Goal: Information Seeking & Learning: Check status

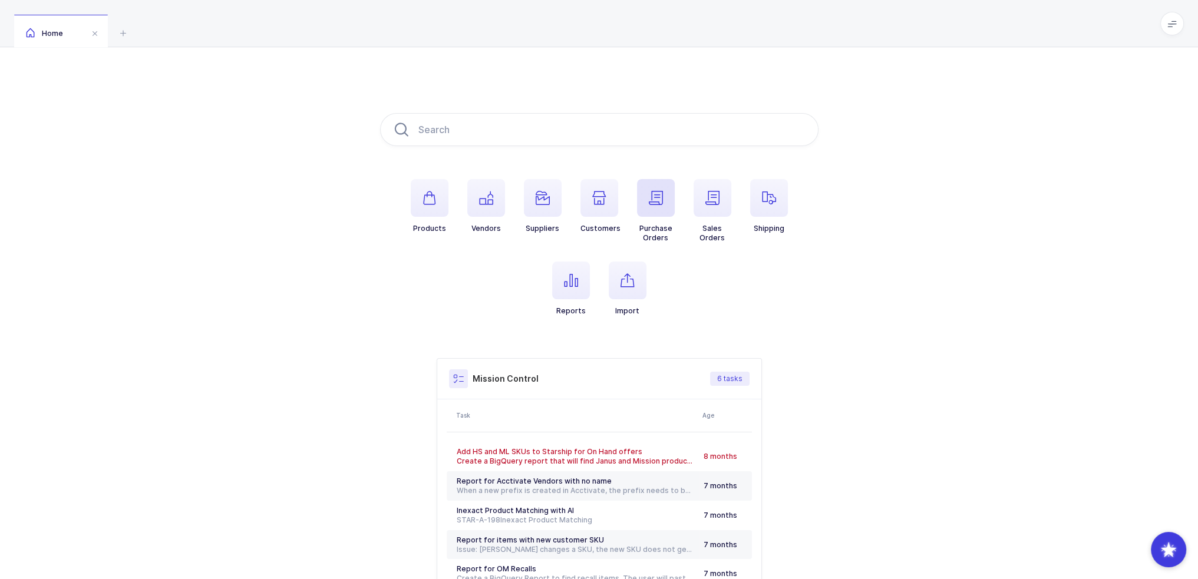
click at [653, 196] on icon "button" at bounding box center [656, 198] width 14 height 14
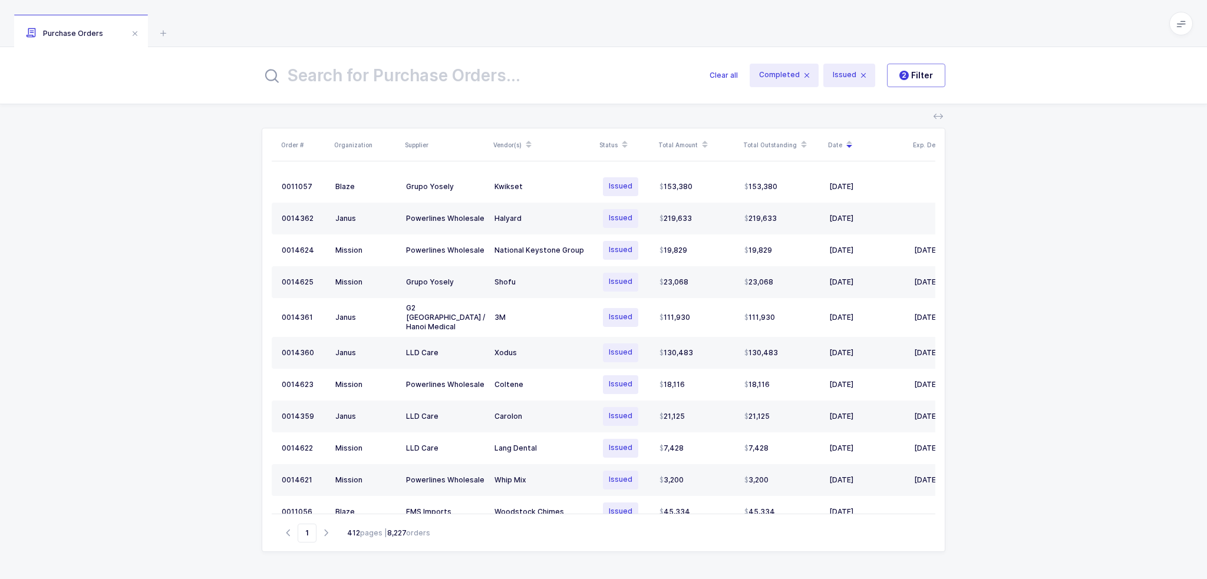
click at [317, 80] on input "text" at bounding box center [479, 75] width 434 height 28
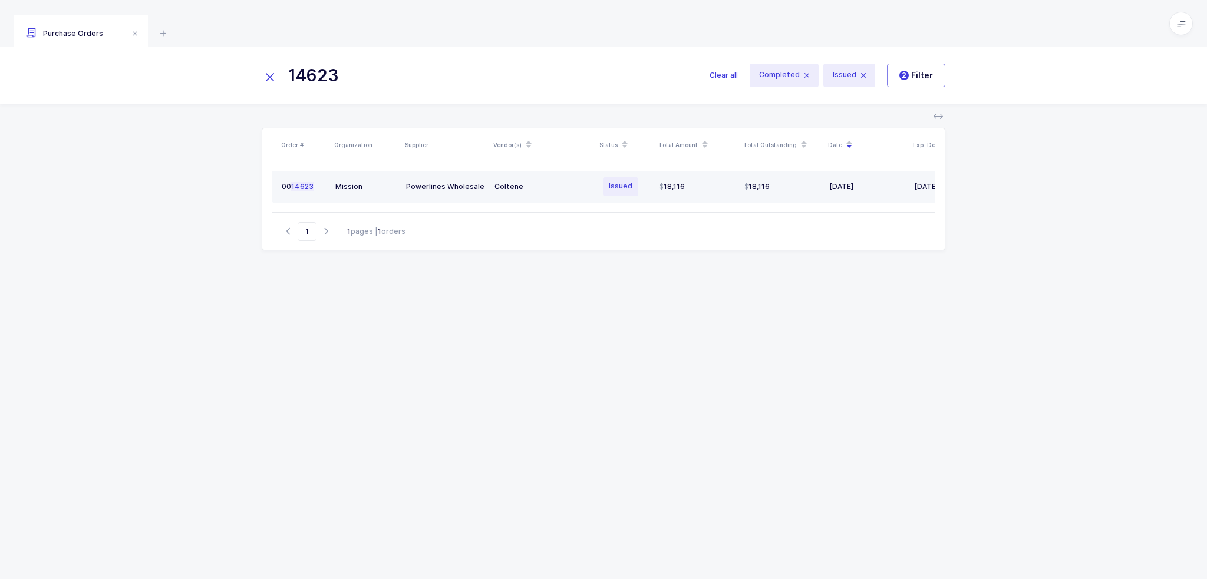
click at [534, 186] on div "Coltene" at bounding box center [542, 186] width 97 height 9
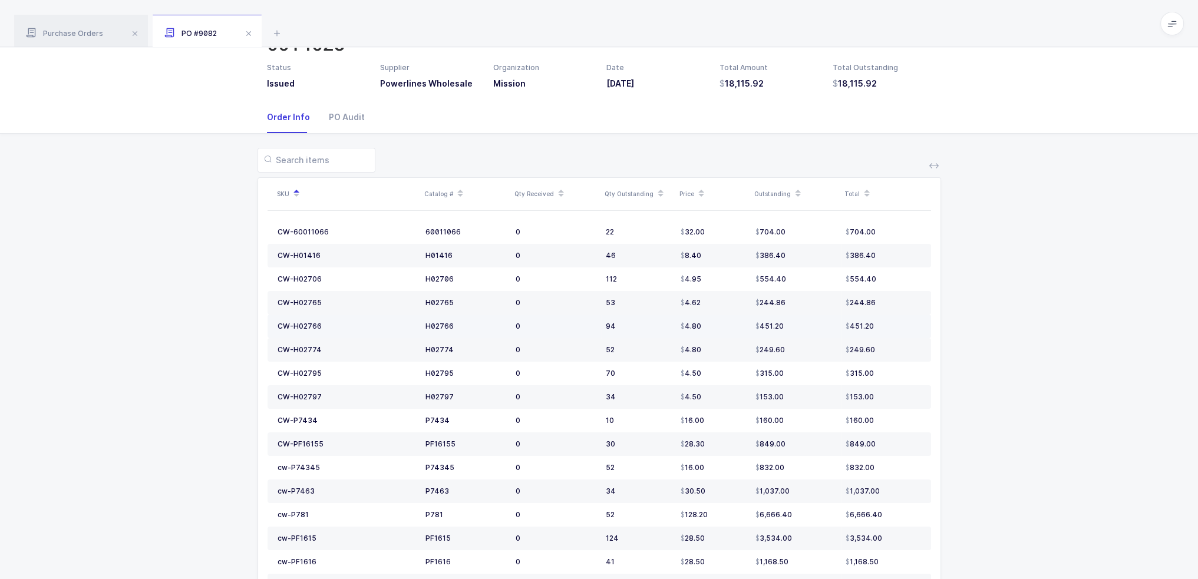
scroll to position [118, 0]
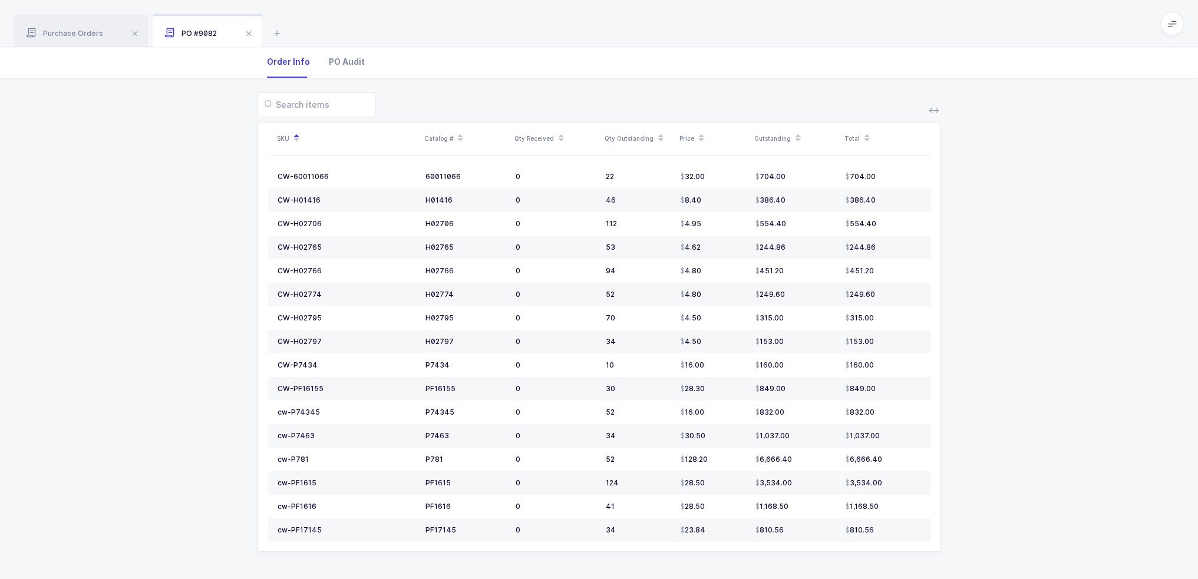
click at [342, 61] on div "PO Audit" at bounding box center [341, 62] width 45 height 32
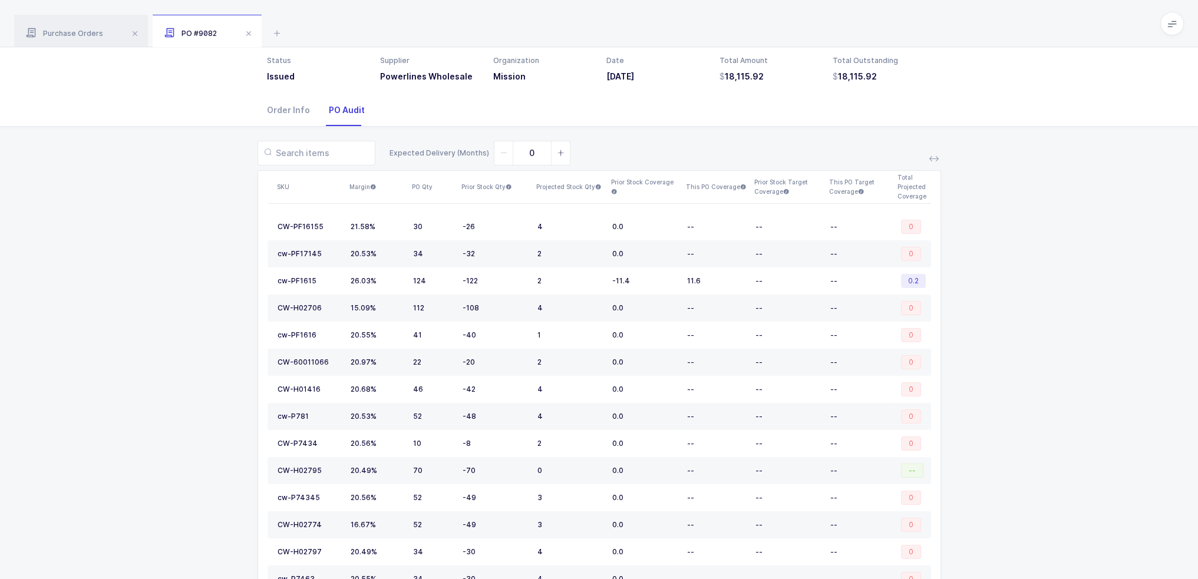
scroll to position [0, 0]
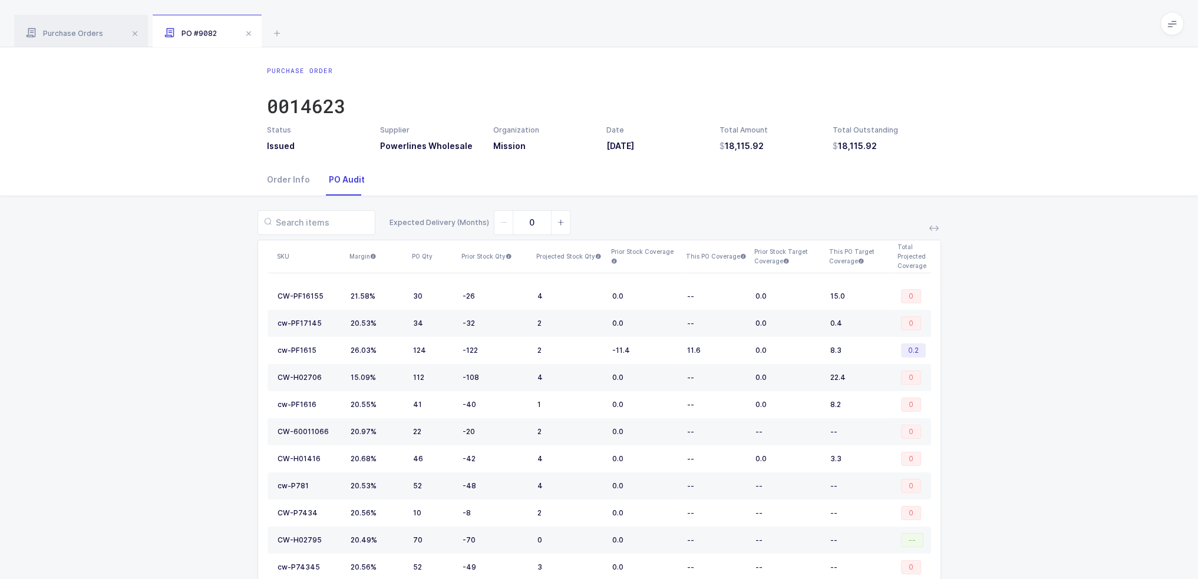
click at [1121, 370] on div "Expected Delivery (Months) 0 SKU Margin PO Qty Prior Stock Qty Projected Stock …" at bounding box center [598, 475] width 1179 height 559
click at [510, 298] on div "-26" at bounding box center [494, 296] width 65 height 9
drag, startPoint x: 510, startPoint y: 298, endPoint x: 518, endPoint y: 299, distance: 8.9
click at [518, 299] on div "-26" at bounding box center [494, 296] width 65 height 9
click at [510, 302] on td "-26" at bounding box center [495, 296] width 75 height 27
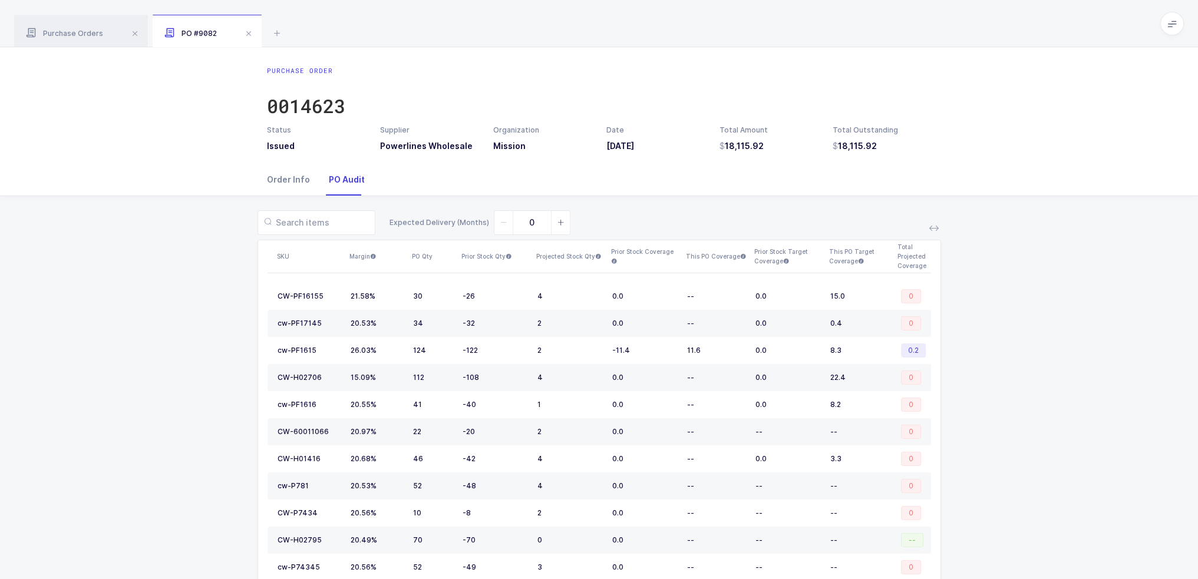
click at [283, 176] on div "Order Info" at bounding box center [293, 180] width 52 height 32
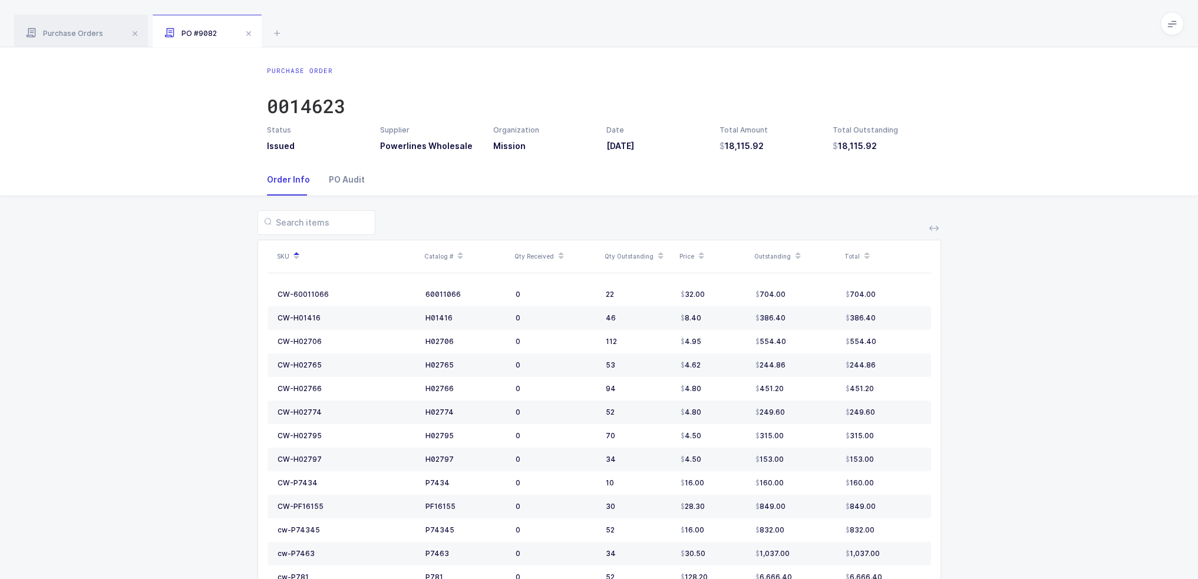
click at [320, 175] on div "PO Audit" at bounding box center [341, 180] width 45 height 32
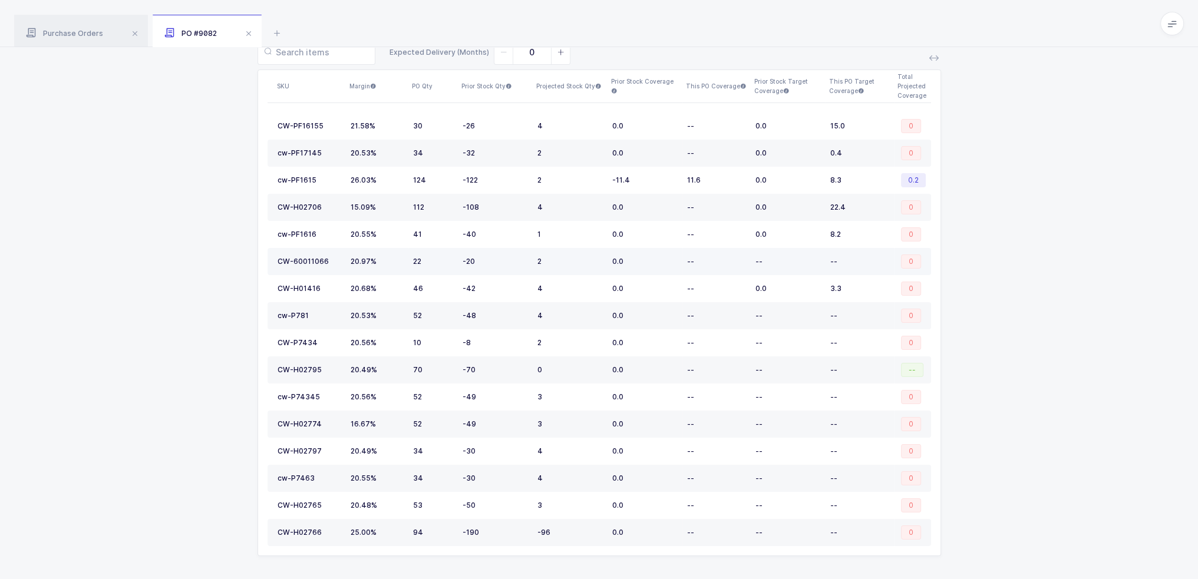
scroll to position [171, 0]
drag, startPoint x: 463, startPoint y: 173, endPoint x: 499, endPoint y: 209, distance: 51.2
click at [499, 209] on tbody "CW-PF16155 21.58% 30 -26 4 0.0 -- 0.0 15.0 0 cw-PF17145 20.53% 34 -32 2 0.0 -- …" at bounding box center [598, 329] width 663 height 434
click at [499, 209] on div "-108" at bounding box center [494, 206] width 65 height 9
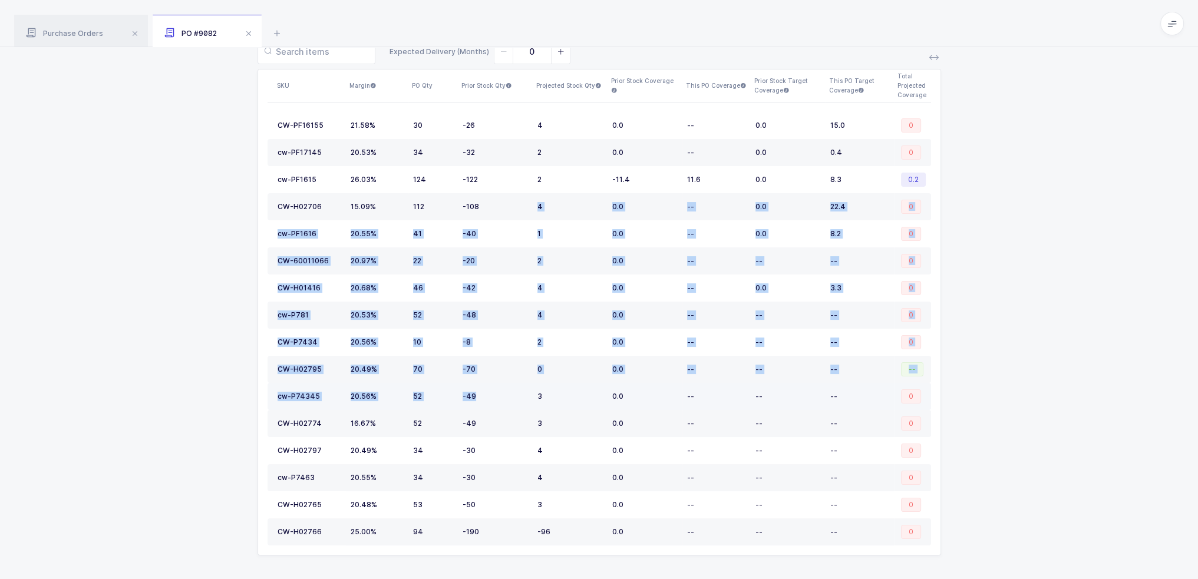
drag, startPoint x: 504, startPoint y: 209, endPoint x: 491, endPoint y: 384, distance: 174.9
click at [491, 384] on tbody "CW-PF16155 21.58% 30 -26 4 0.0 -- 0.0 15.0 0 cw-PF17145 20.53% 34 -32 2 0.0 -- …" at bounding box center [598, 329] width 663 height 434
click at [491, 384] on td "-49" at bounding box center [495, 396] width 75 height 27
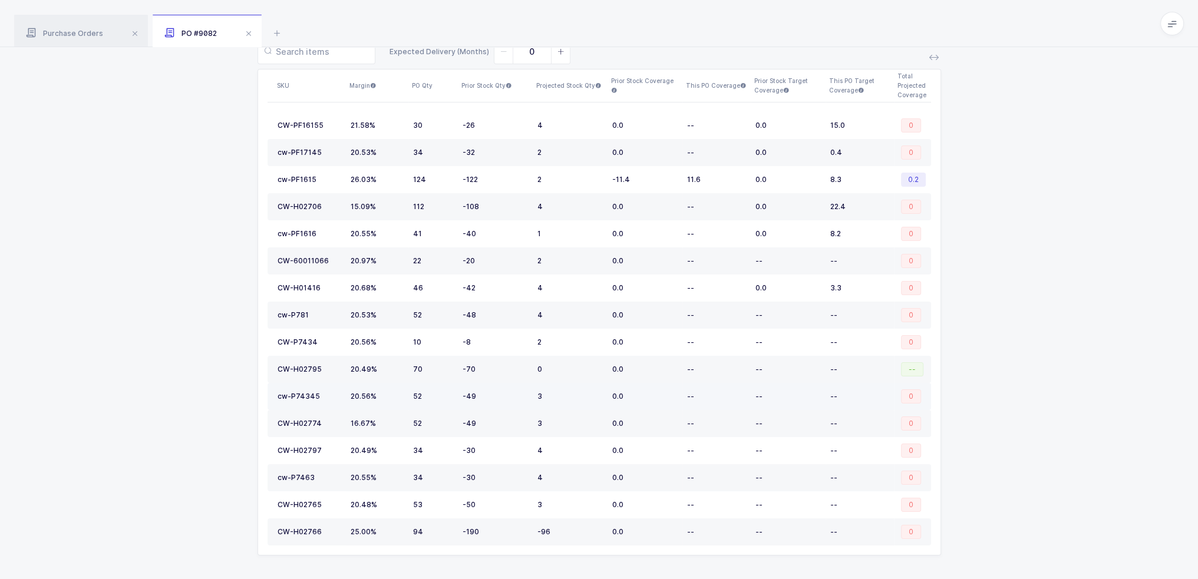
click at [504, 397] on td "-49" at bounding box center [495, 396] width 75 height 27
click at [504, 397] on div "-49" at bounding box center [494, 396] width 65 height 9
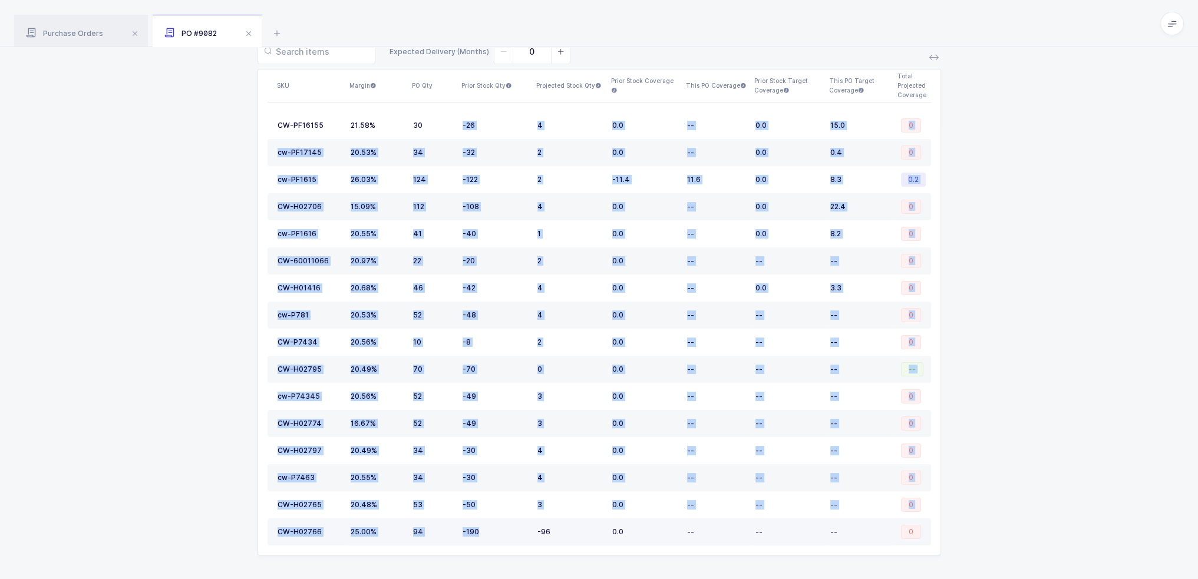
drag, startPoint x: 454, startPoint y: 124, endPoint x: 513, endPoint y: 523, distance: 403.7
click at [513, 523] on tbody "CW-PF16155 21.58% 30 -26 4 0.0 -- 0.0 15.0 0 cw-PF17145 20.53% 34 -32 2 0.0 -- …" at bounding box center [598, 329] width 663 height 434
click at [513, 527] on div "-190" at bounding box center [494, 531] width 65 height 9
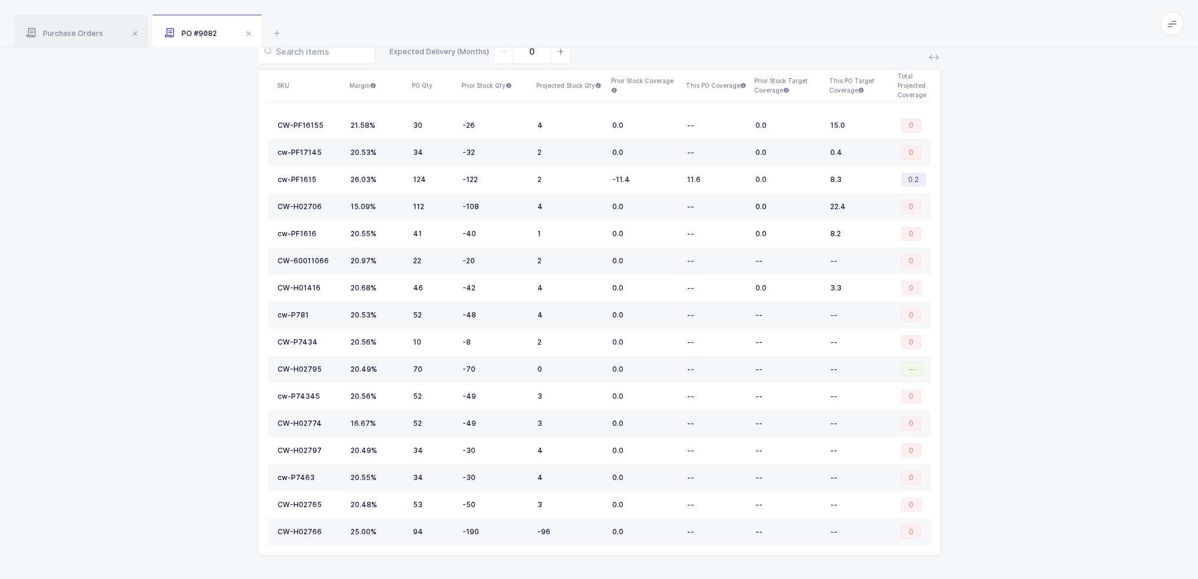
drag, startPoint x: 506, startPoint y: 528, endPoint x: 497, endPoint y: 525, distance: 9.9
click at [497, 527] on div "-190" at bounding box center [494, 531] width 65 height 9
drag, startPoint x: 498, startPoint y: 525, endPoint x: 460, endPoint y: 475, distance: 62.6
click at [460, 475] on tbody "CW-PF16155 21.58% 30 -26 4 0.0 -- 0.0 15.0 0 cw-PF17145 20.53% 34 -32 2 0.0 -- …" at bounding box center [598, 329] width 663 height 434
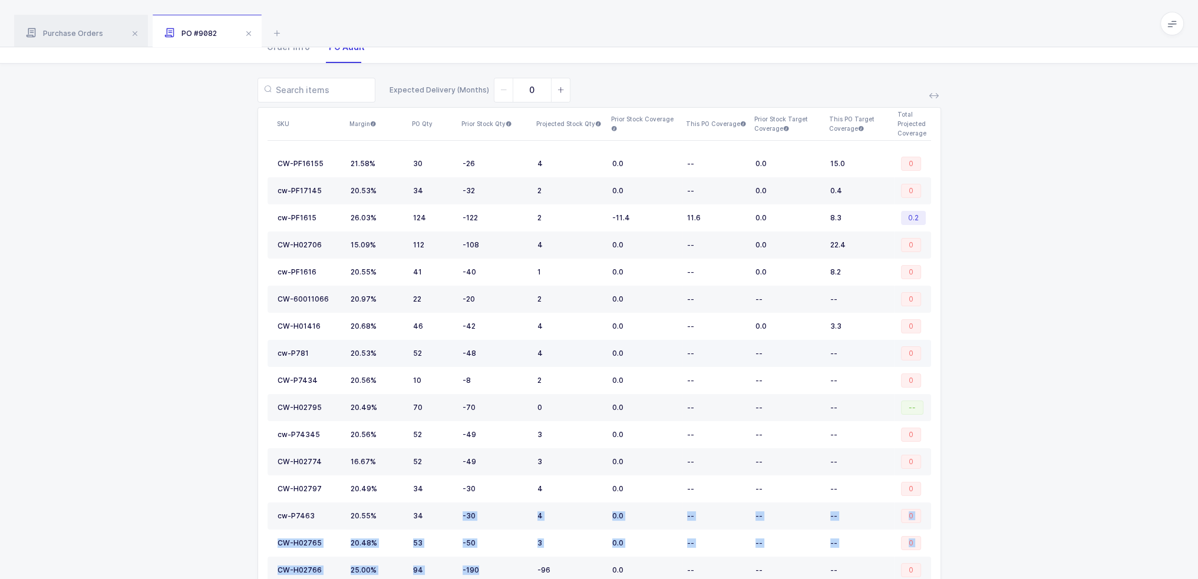
scroll to position [112, 0]
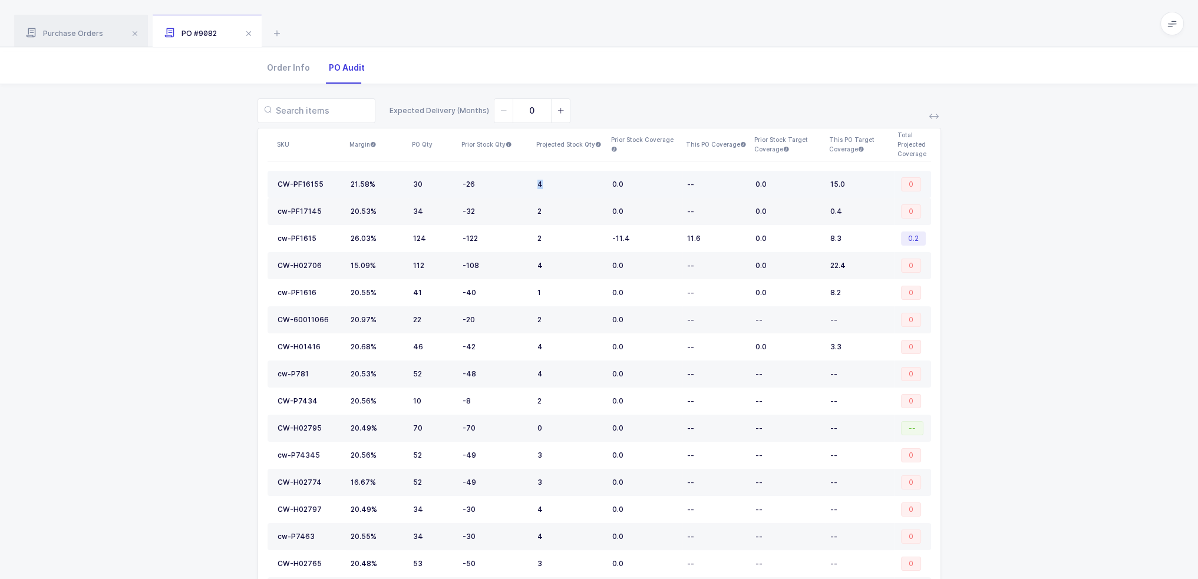
drag, startPoint x: 485, startPoint y: 179, endPoint x: 549, endPoint y: 194, distance: 65.6
click at [549, 194] on tr "CW-PF16155 21.58% 30 -26 4 0.0 -- 0.0 15.0 0" at bounding box center [598, 184] width 663 height 27
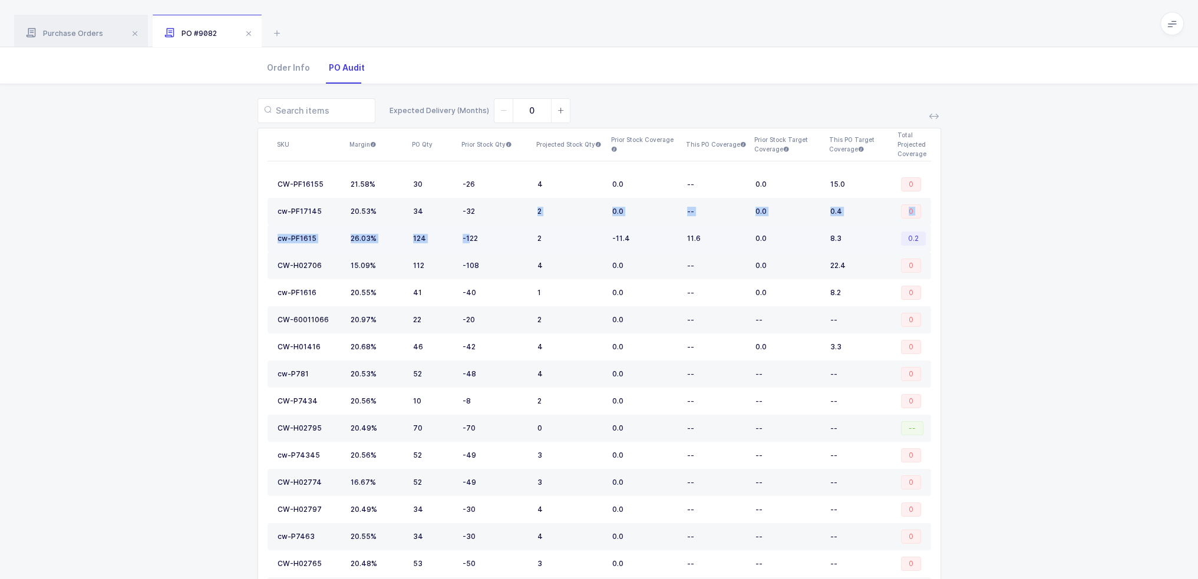
click at [468, 223] on tbody "CW-PF16155 21.58% 30 -26 4 0.0 -- 0.0 15.0 0 cw-PF17145 20.53% 34 -32 2 0.0 -- …" at bounding box center [598, 388] width 663 height 434
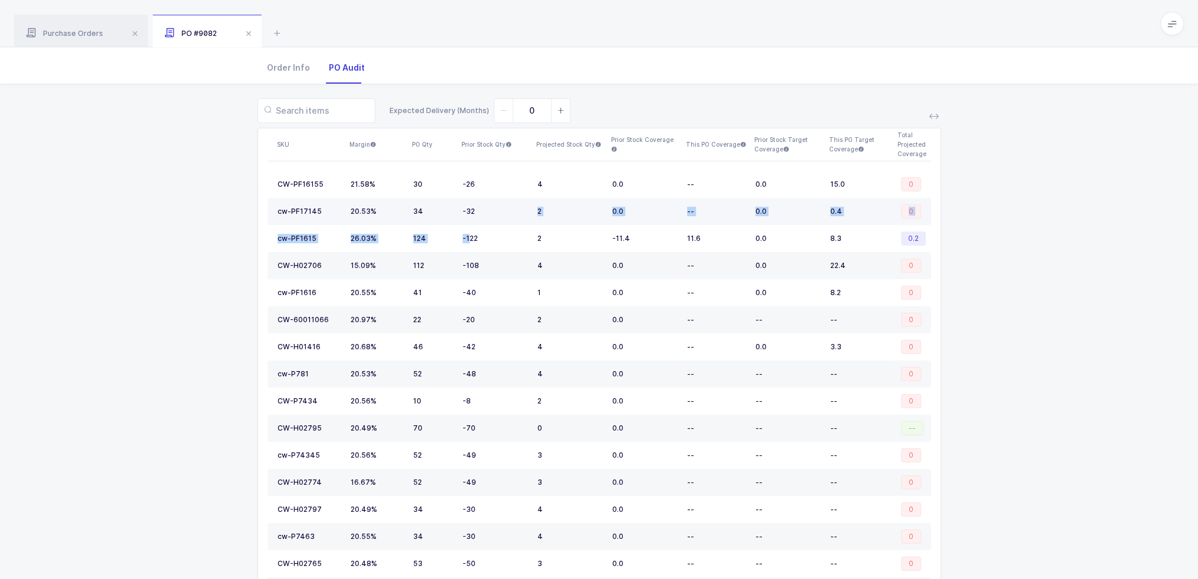
click at [474, 222] on td "-32" at bounding box center [495, 211] width 75 height 27
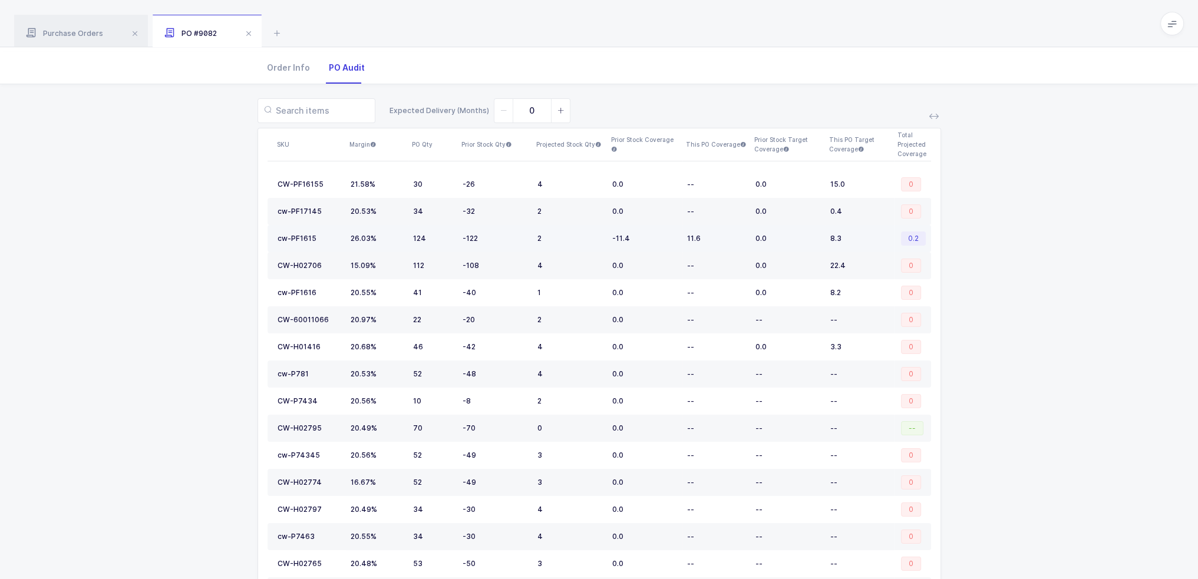
drag, startPoint x: 494, startPoint y: 242, endPoint x: 511, endPoint y: 242, distance: 17.7
click at [511, 242] on td "-122" at bounding box center [495, 238] width 75 height 27
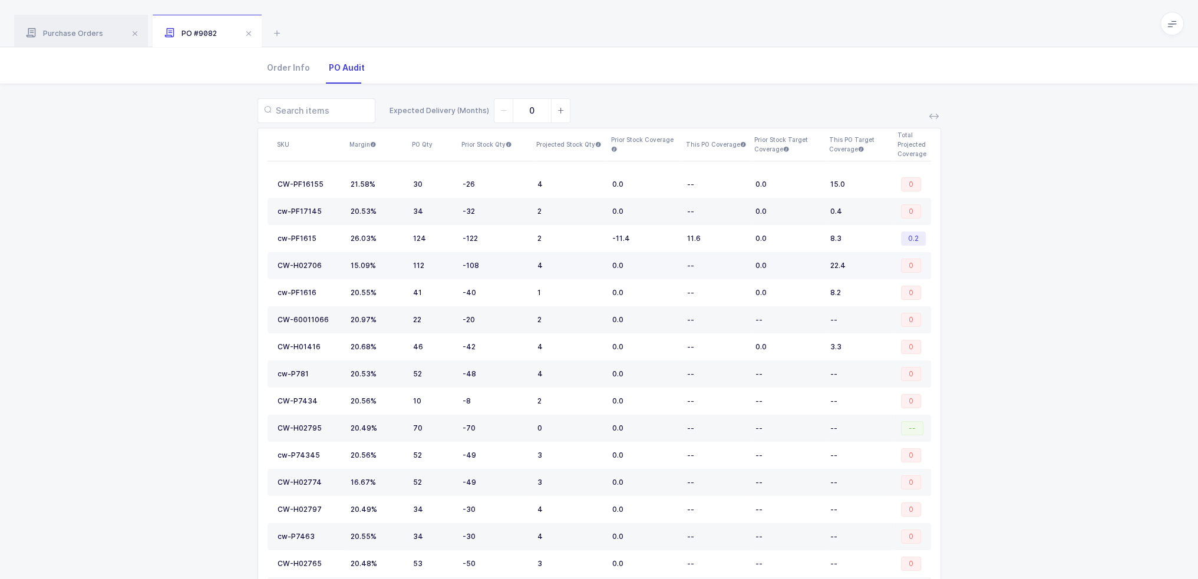
drag, startPoint x: 504, startPoint y: 257, endPoint x: 482, endPoint y: 270, distance: 25.6
click at [482, 270] on td "-108" at bounding box center [495, 265] width 75 height 27
drag, startPoint x: 483, startPoint y: 282, endPoint x: 476, endPoint y: 293, distance: 13.2
click at [476, 293] on td "-40" at bounding box center [495, 292] width 75 height 27
drag, startPoint x: 490, startPoint y: 313, endPoint x: 532, endPoint y: 331, distance: 45.6
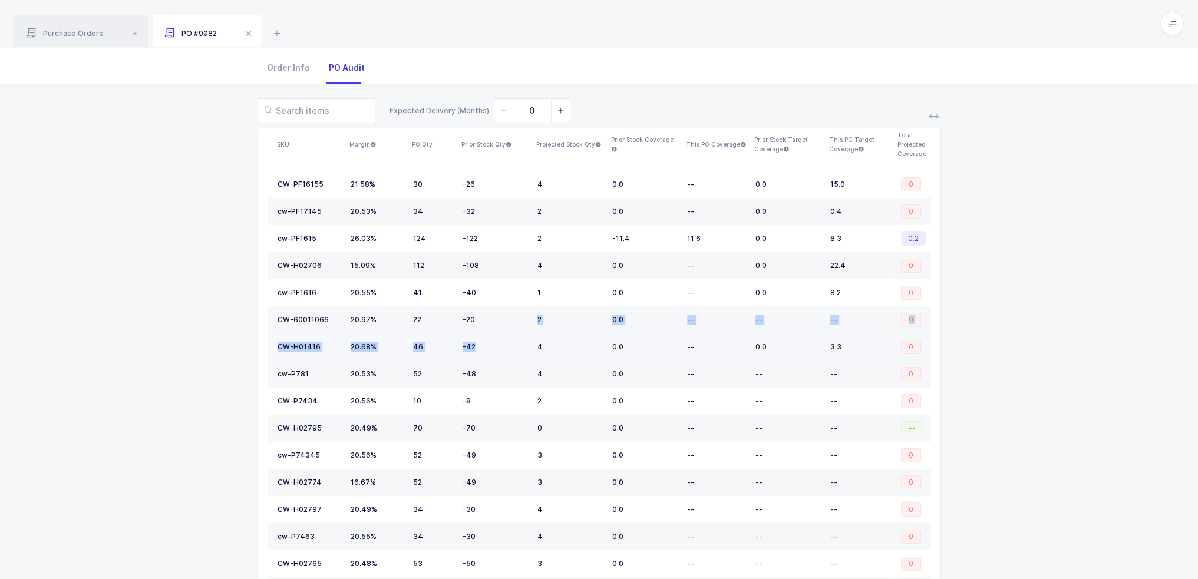
click at [532, 331] on tbody "CW-PF16155 21.58% 30 -26 4 0.0 -- 0.0 15.0 0 cw-PF17145 20.53% 34 -32 2 0.0 -- …" at bounding box center [598, 388] width 663 height 434
click at [518, 361] on td "-48" at bounding box center [495, 374] width 75 height 27
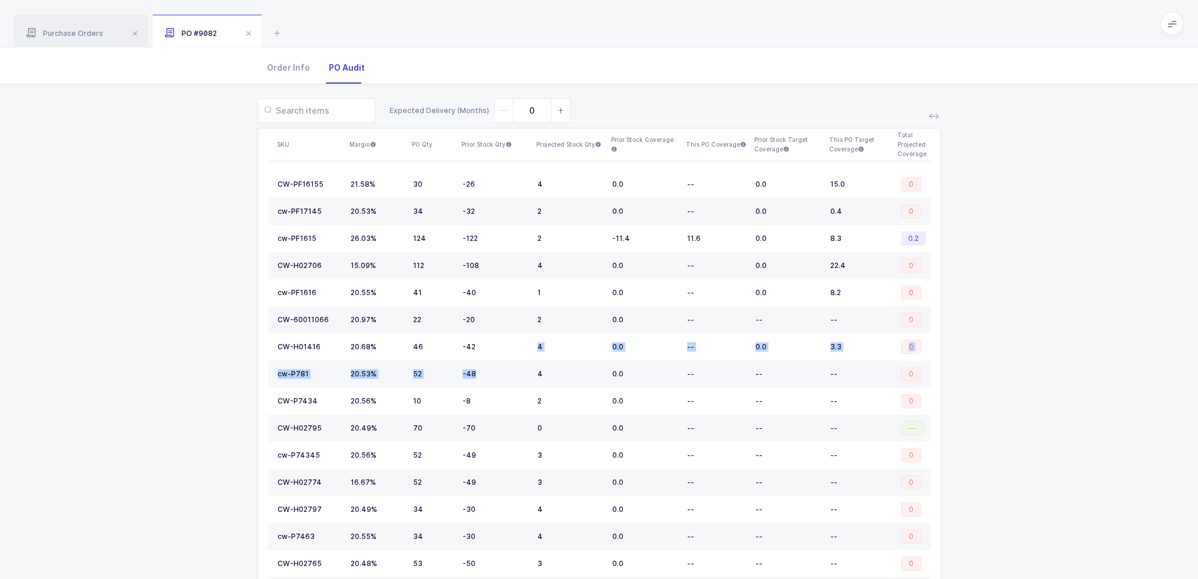
drag, startPoint x: 517, startPoint y: 343, endPoint x: 474, endPoint y: 377, distance: 55.4
click at [474, 377] on tbody "CW-PF16155 21.58% 30 -26 4 0.0 -- 0.0 15.0 0 cw-PF17145 20.53% 34 -32 2 0.0 -- …" at bounding box center [598, 388] width 663 height 434
click at [484, 376] on td "-48" at bounding box center [495, 374] width 75 height 27
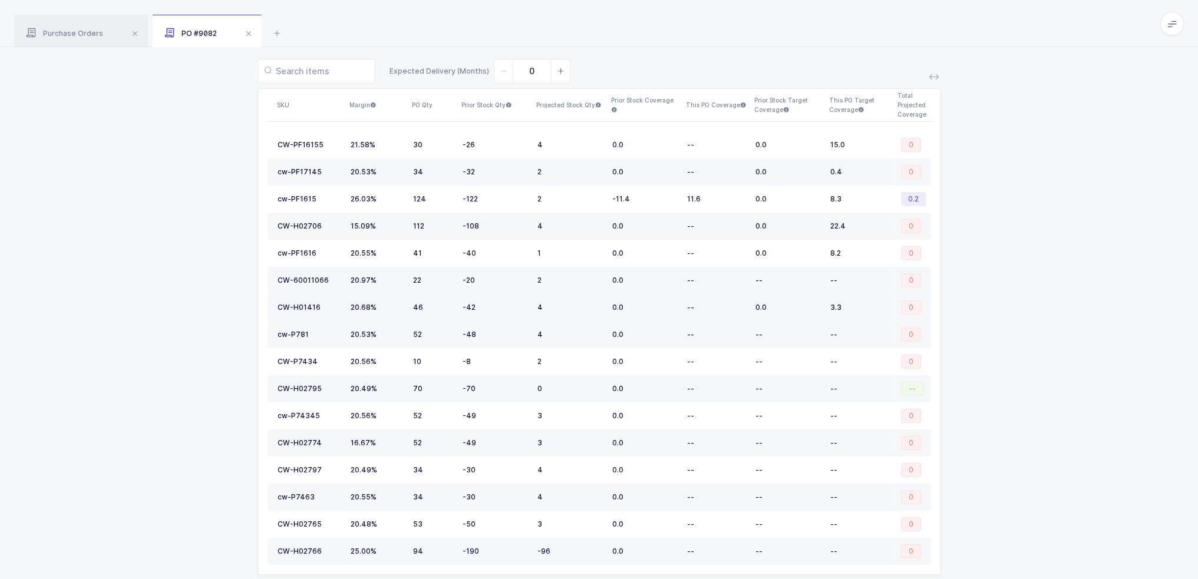
scroll to position [171, 0]
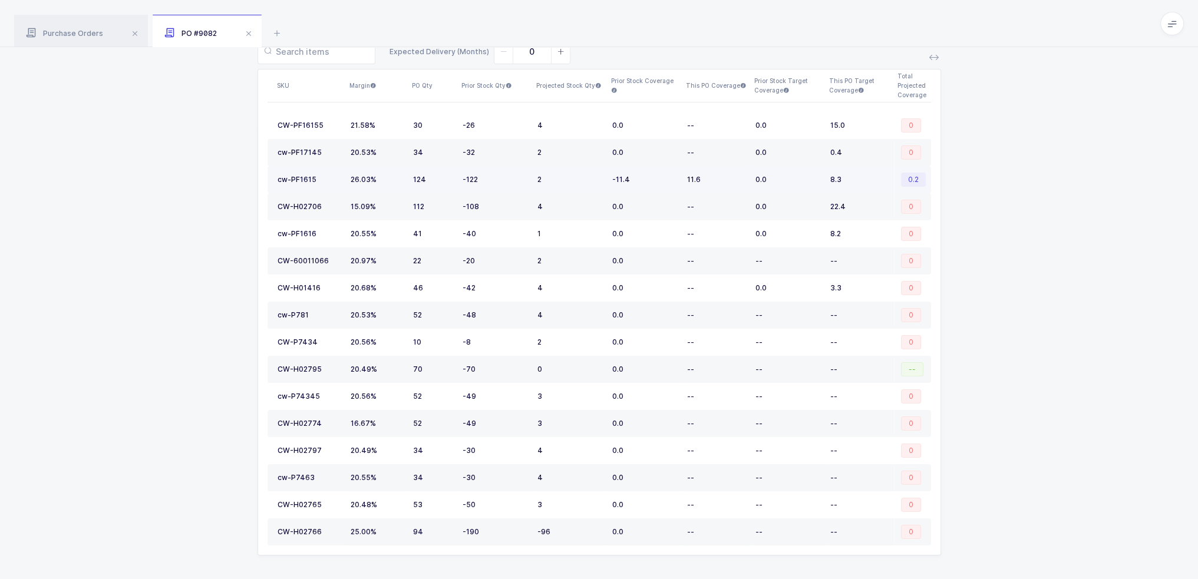
drag, startPoint x: 505, startPoint y: 179, endPoint x: 517, endPoint y: 186, distance: 12.9
click at [517, 186] on td "-122" at bounding box center [495, 179] width 75 height 27
click at [916, 179] on span "0.2" at bounding box center [913, 180] width 25 height 14
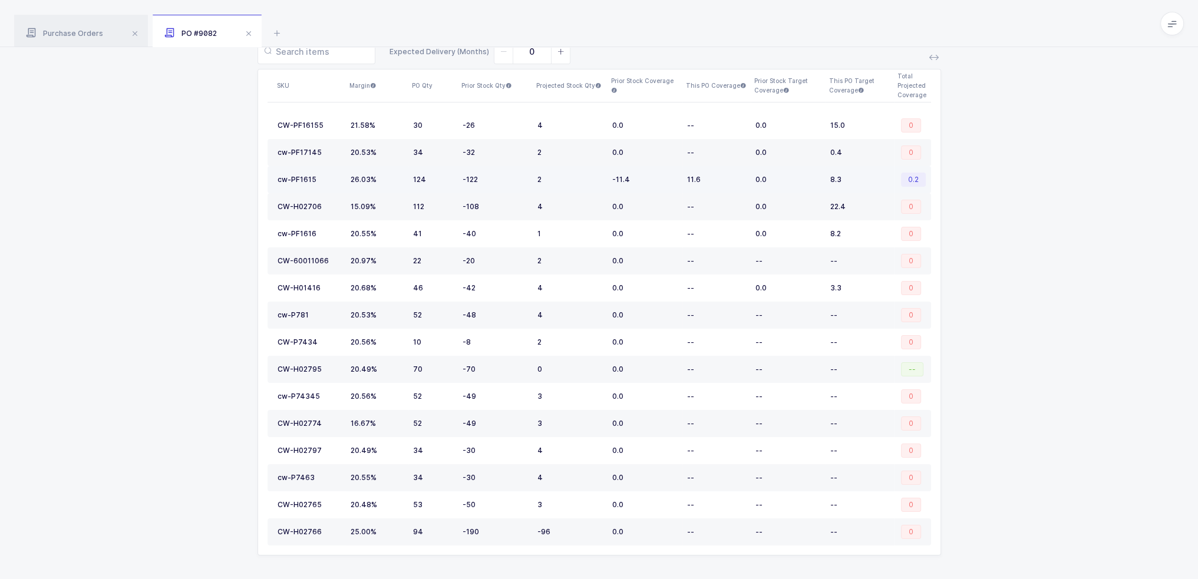
click at [916, 179] on span "0.2" at bounding box center [913, 180] width 25 height 14
click at [997, 183] on div "Expected Delivery (Months) 0 SKU Margin PO Qty Prior Stock Qty Projected Stock …" at bounding box center [598, 304] width 1179 height 559
drag, startPoint x: 361, startPoint y: 151, endPoint x: 478, endPoint y: 154, distance: 117.3
click at [478, 154] on tr "cw-PF17145 20.53% 34 -32 2 0.0 -- 0.0 0.4 0" at bounding box center [598, 152] width 663 height 27
click at [478, 154] on div "-32" at bounding box center [494, 152] width 65 height 9
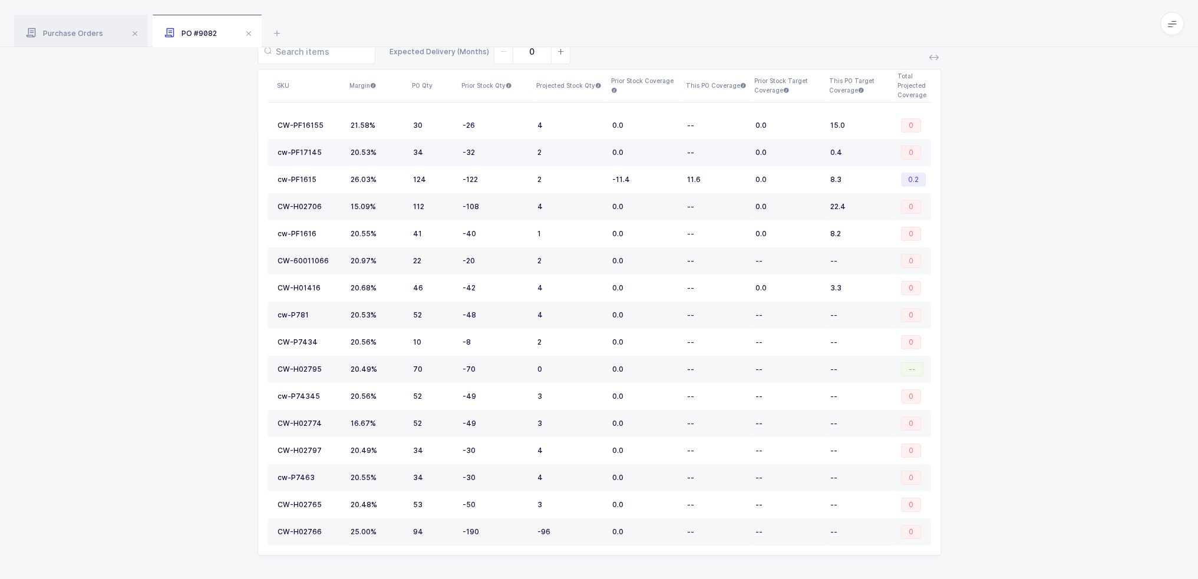
drag, startPoint x: 491, startPoint y: 151, endPoint x: 511, endPoint y: 155, distance: 19.9
click at [511, 155] on div "-32" at bounding box center [494, 152] width 65 height 9
click at [999, 357] on div "Expected Delivery (Months) 0 SKU Margin PO Qty Prior Stock Qty Projected Stock …" at bounding box center [598, 304] width 1179 height 559
drag, startPoint x: 479, startPoint y: 368, endPoint x: 403, endPoint y: 369, distance: 76.0
click at [403, 369] on tr "CW-H02795 20.49% 70 -70 0 0.0 -- -- -- --" at bounding box center [598, 369] width 663 height 27
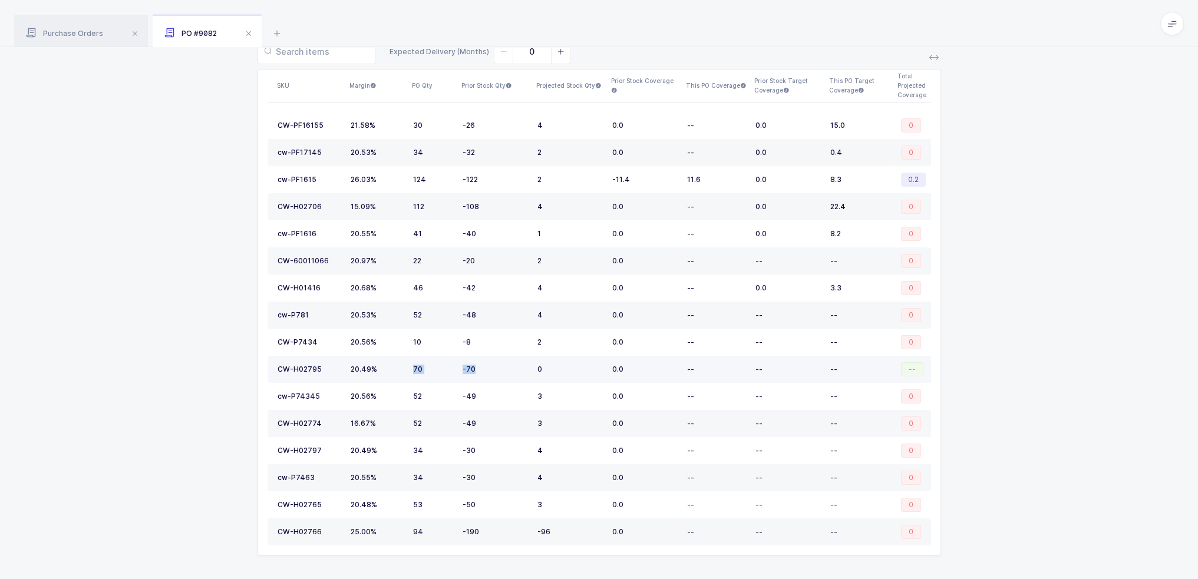
click at [404, 369] on td "20.49%" at bounding box center [377, 369] width 62 height 27
click at [273, 29] on icon at bounding box center [277, 33] width 14 height 14
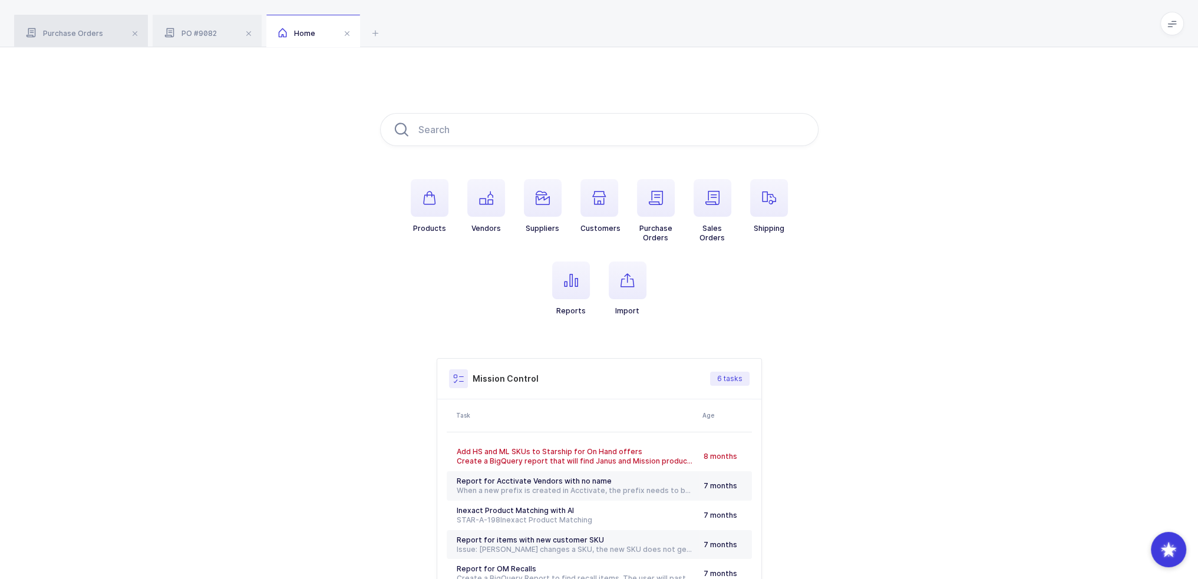
click at [85, 31] on span "Purchase Orders" at bounding box center [64, 33] width 77 height 9
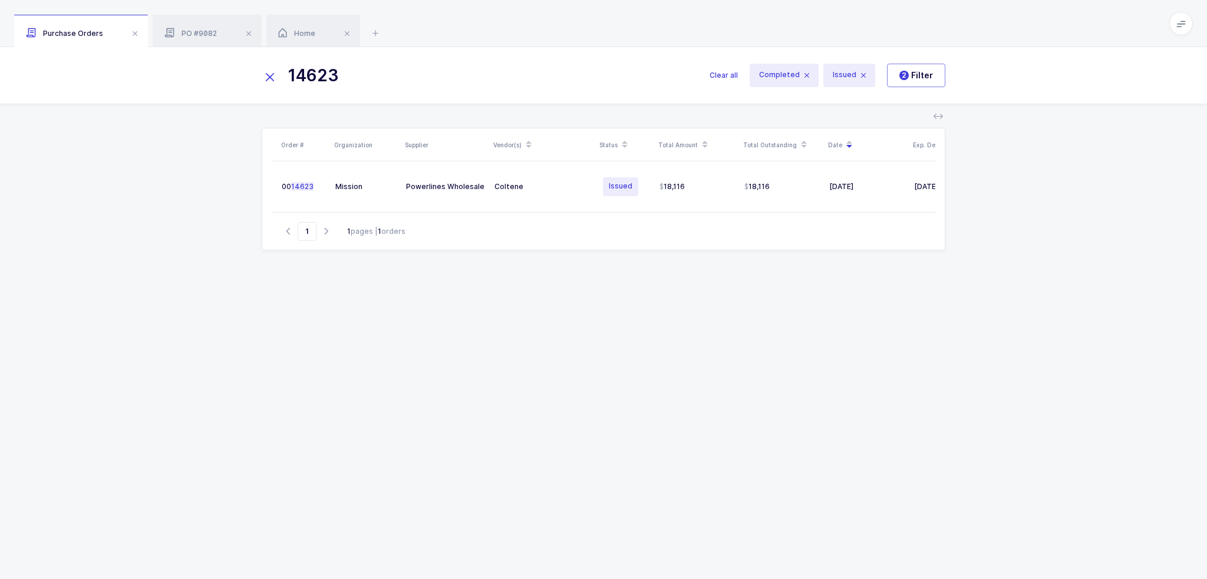
click at [358, 82] on input "14623" at bounding box center [479, 75] width 434 height 28
click at [198, 23] on div "PO #9082" at bounding box center [207, 31] width 109 height 33
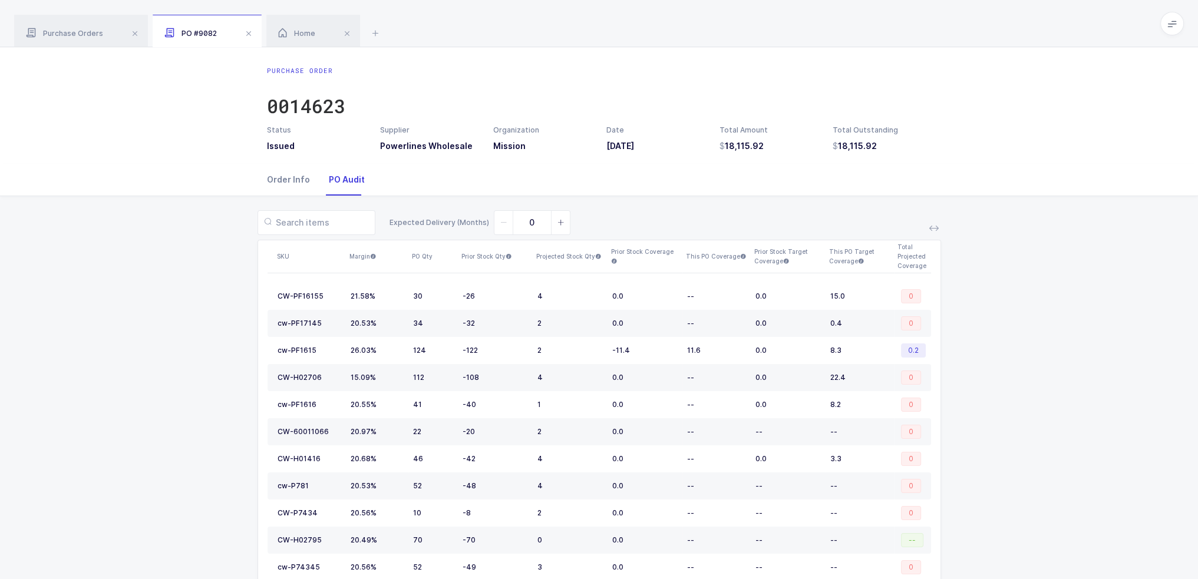
click at [294, 176] on div "Order Info" at bounding box center [293, 180] width 52 height 32
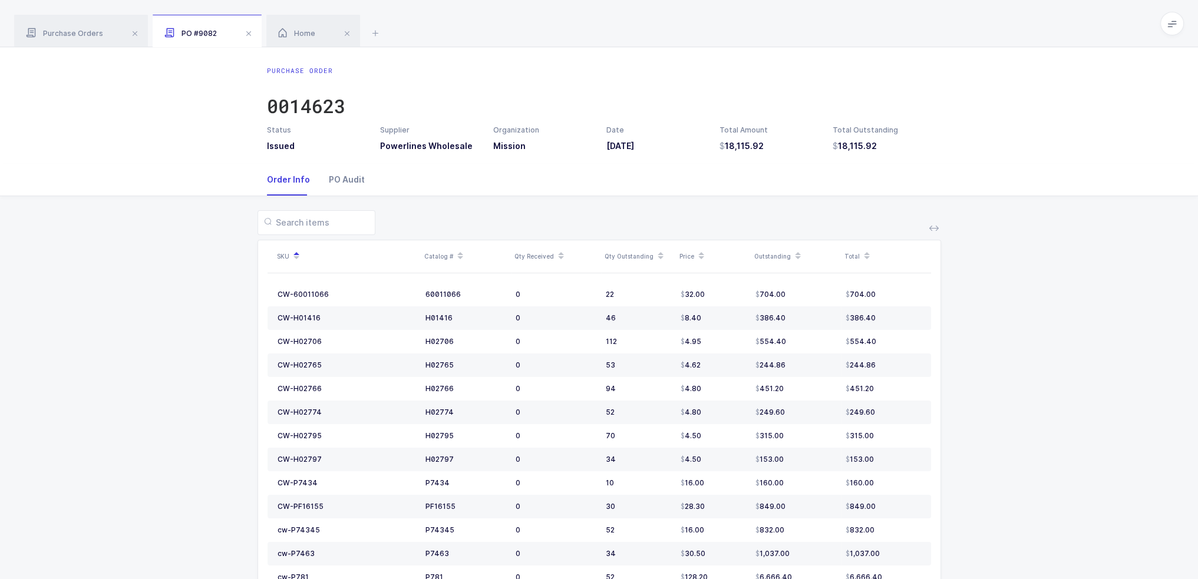
click at [356, 183] on div "PO Audit" at bounding box center [341, 180] width 45 height 32
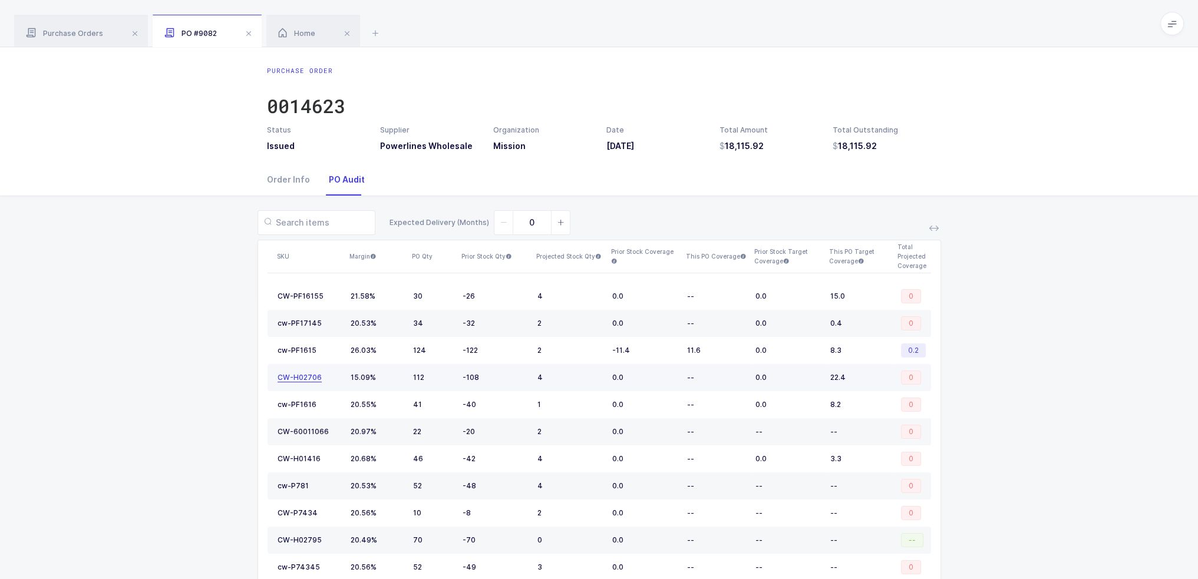
click at [302, 376] on div "CW-H02706" at bounding box center [299, 377] width 44 height 9
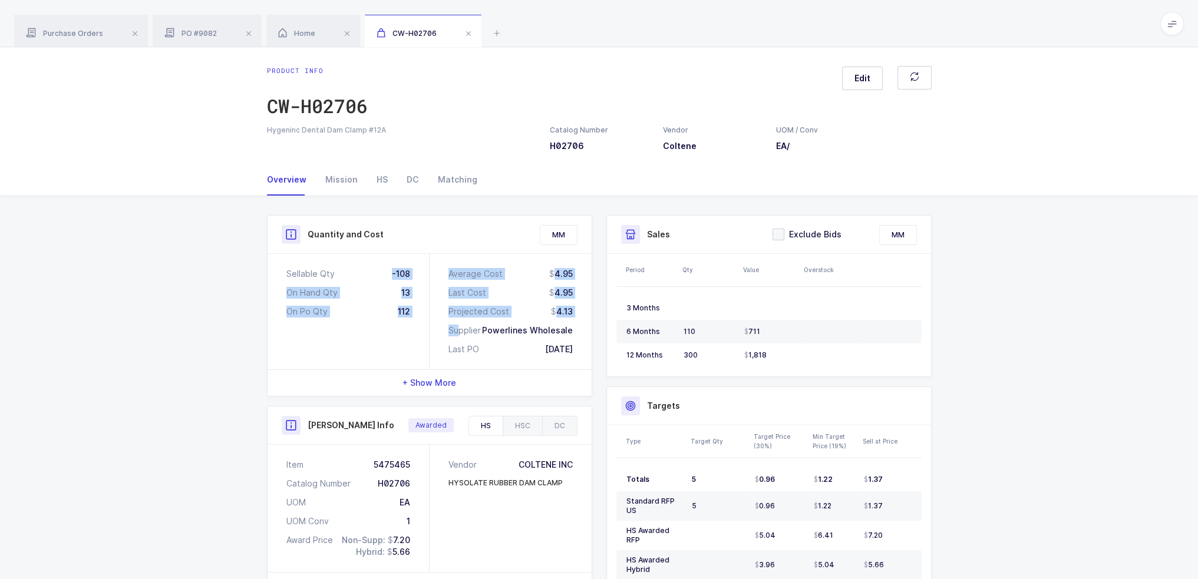
drag, startPoint x: 357, startPoint y: 269, endPoint x: 455, endPoint y: 330, distance: 115.9
click at [455, 330] on div "Sellable Qty -108 On Hand Qty 13 On Po Qty 112 Average Cost 4.95 Last Cost 4.95…" at bounding box center [429, 311] width 324 height 115
click at [455, 330] on div "Supplier" at bounding box center [464, 331] width 32 height 12
drag, startPoint x: 586, startPoint y: 357, endPoint x: 280, endPoint y: 263, distance: 320.0
click at [280, 263] on div "Sellable Qty -108 On Hand Qty 13 On Po Qty 112 Average Cost 4.95 Last Cost 4.95…" at bounding box center [429, 311] width 324 height 115
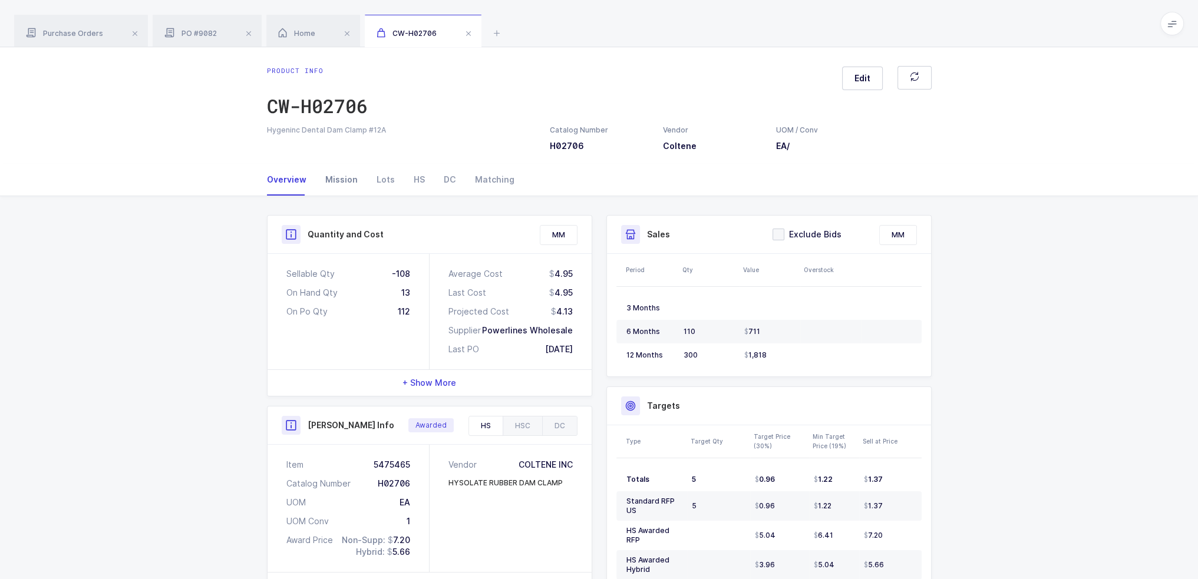
click at [338, 189] on div "Mission" at bounding box center [341, 180] width 51 height 32
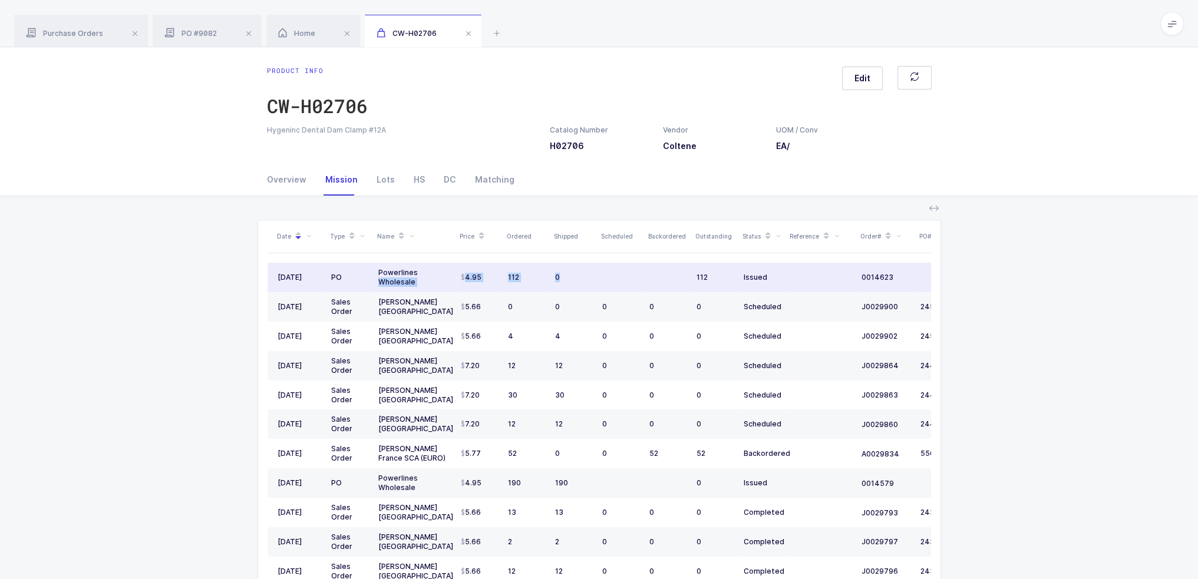
drag, startPoint x: 375, startPoint y: 278, endPoint x: 591, endPoint y: 281, distance: 216.8
click at [591, 281] on tr "07/31/2025 PO Powerlines Wholesale 4.95 112 0 112 Issued 0014623 08/31/2025" at bounding box center [638, 277] width 742 height 29
click at [591, 281] on div "0" at bounding box center [574, 277] width 38 height 9
drag, startPoint x: 619, startPoint y: 279, endPoint x: 207, endPoint y: 270, distance: 411.3
click at [218, 270] on div "Date Type Name Price Ordered Shipped Scheduled Backordered Outstanding Status R…" at bounding box center [598, 446] width 1179 height 500
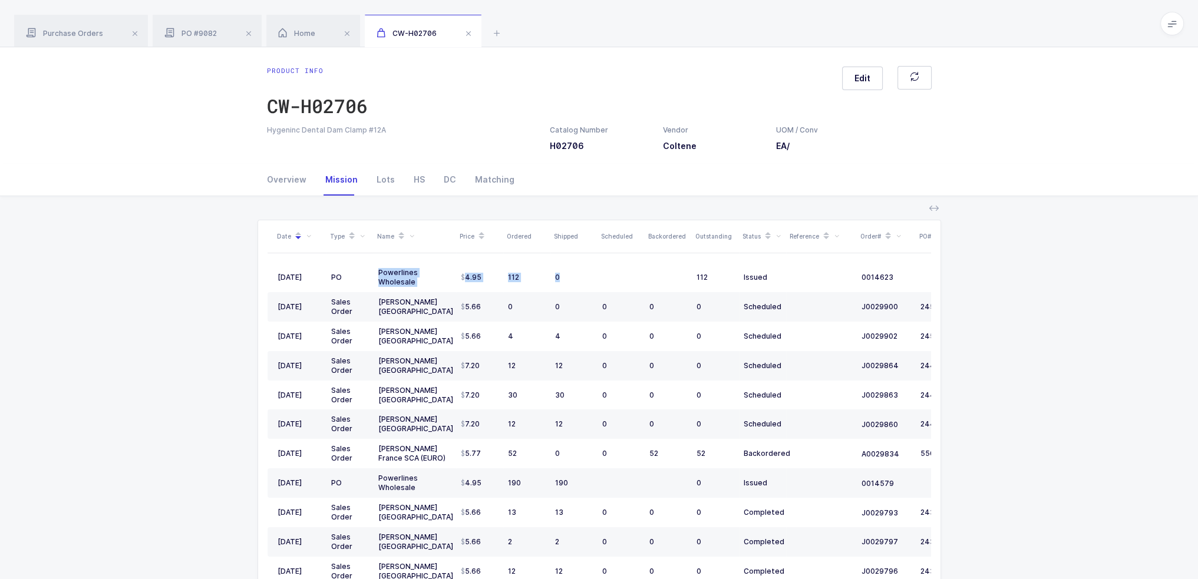
click at [90, 294] on div "Date Type Name Price Ordered Shipped Scheduled Backordered Outstanding Status R…" at bounding box center [598, 446] width 1179 height 500
click at [316, 39] on div "Home" at bounding box center [313, 31] width 94 height 33
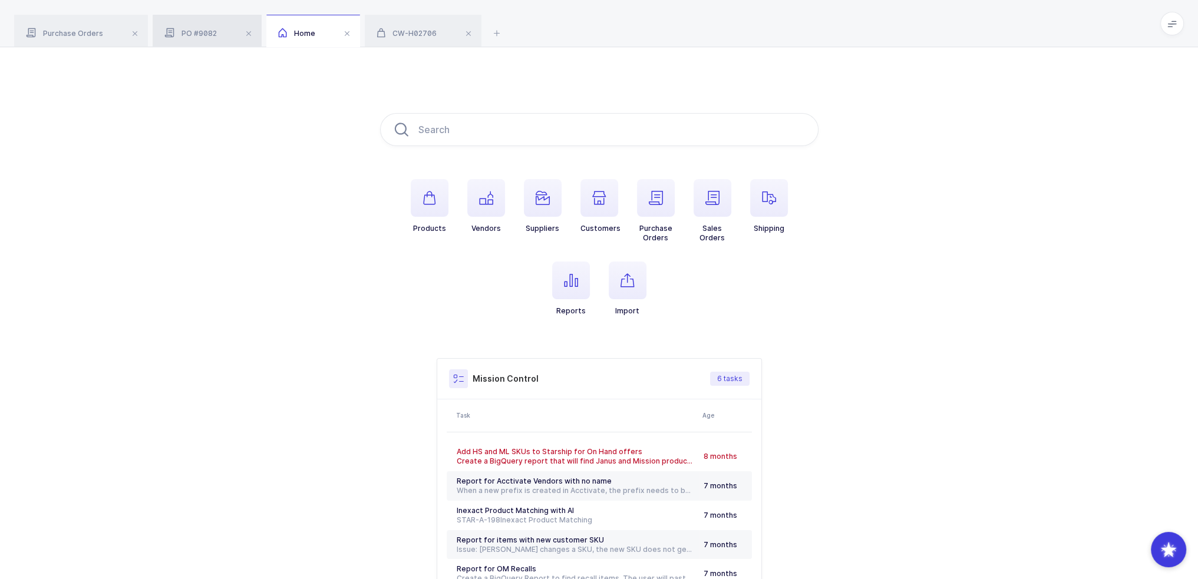
click at [192, 28] on div "PO #9082" at bounding box center [207, 31] width 109 height 33
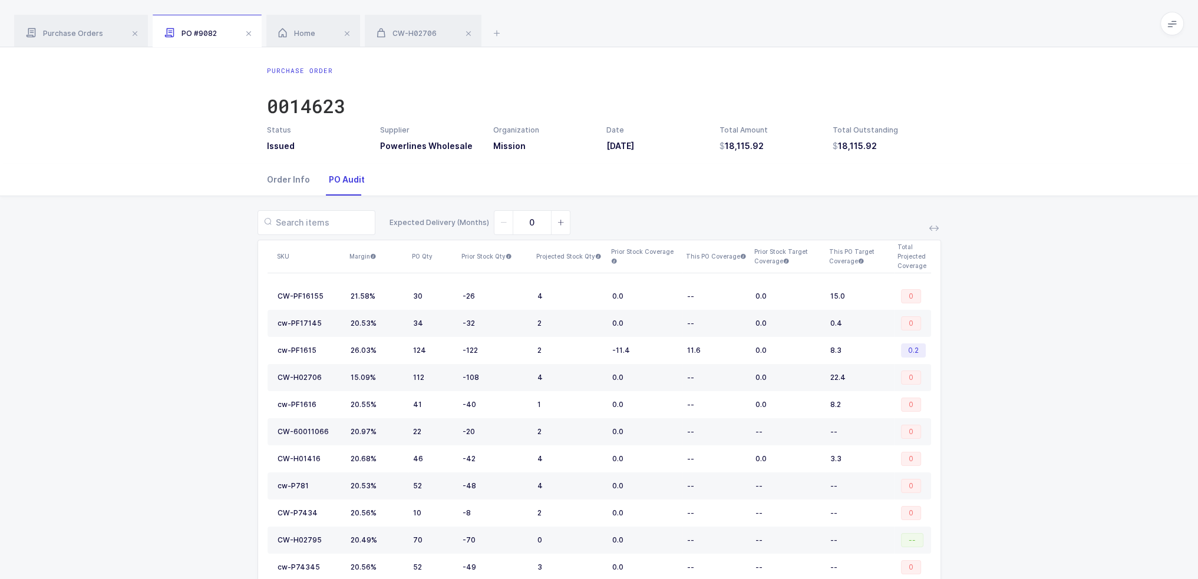
click at [292, 182] on div "Order Info" at bounding box center [293, 180] width 52 height 32
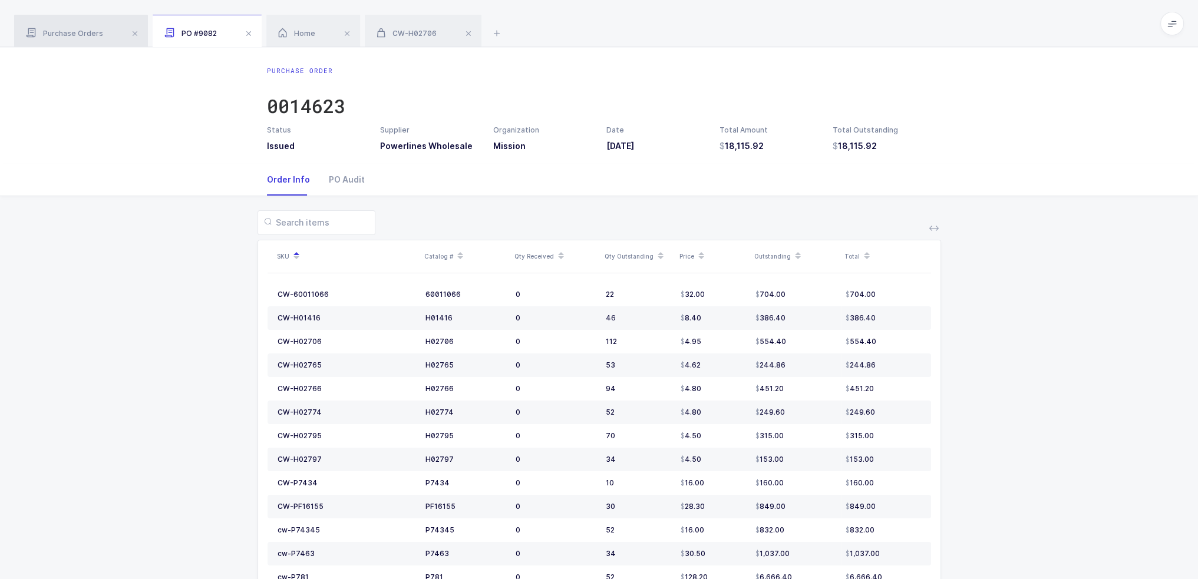
click at [62, 29] on span "Purchase Orders" at bounding box center [64, 33] width 77 height 9
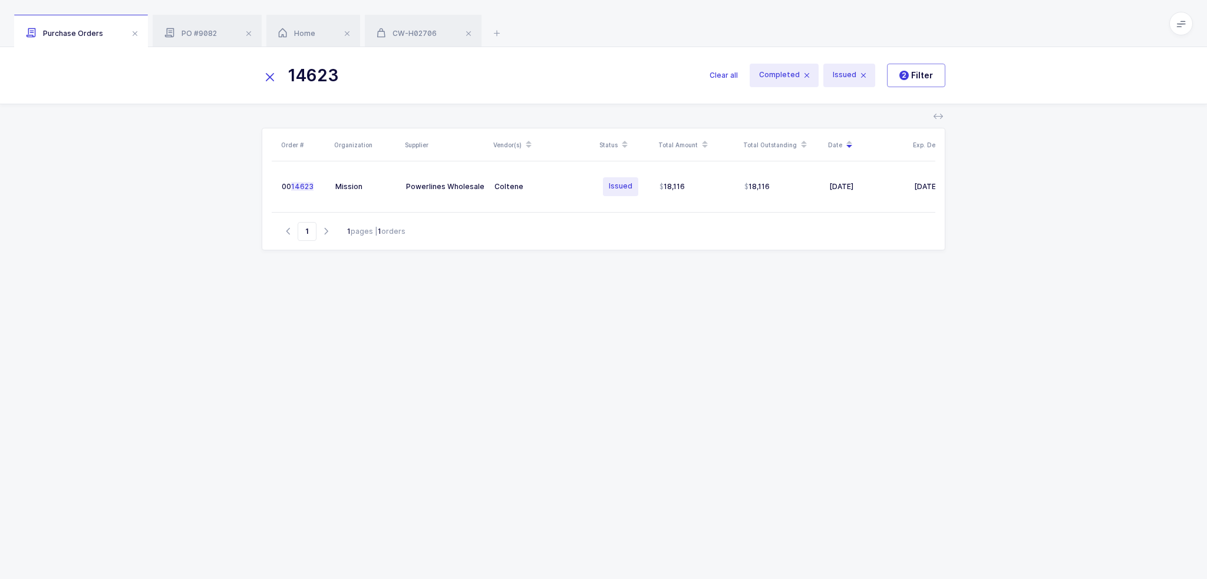
drag, startPoint x: 353, startPoint y: 75, endPoint x: 255, endPoint y: 67, distance: 99.3
click at [257, 67] on div "14623 Clear all Completed Issued 2 Filter" at bounding box center [603, 75] width 1207 height 57
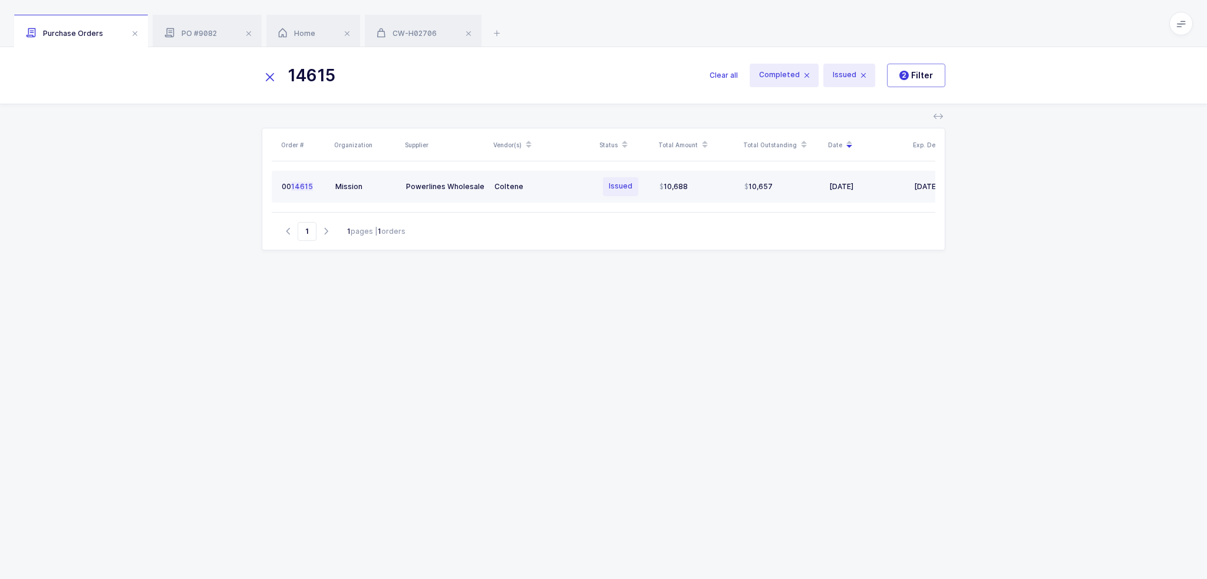
type input "14615"
click at [444, 182] on div "Powerlines Wholesale" at bounding box center [445, 186] width 79 height 9
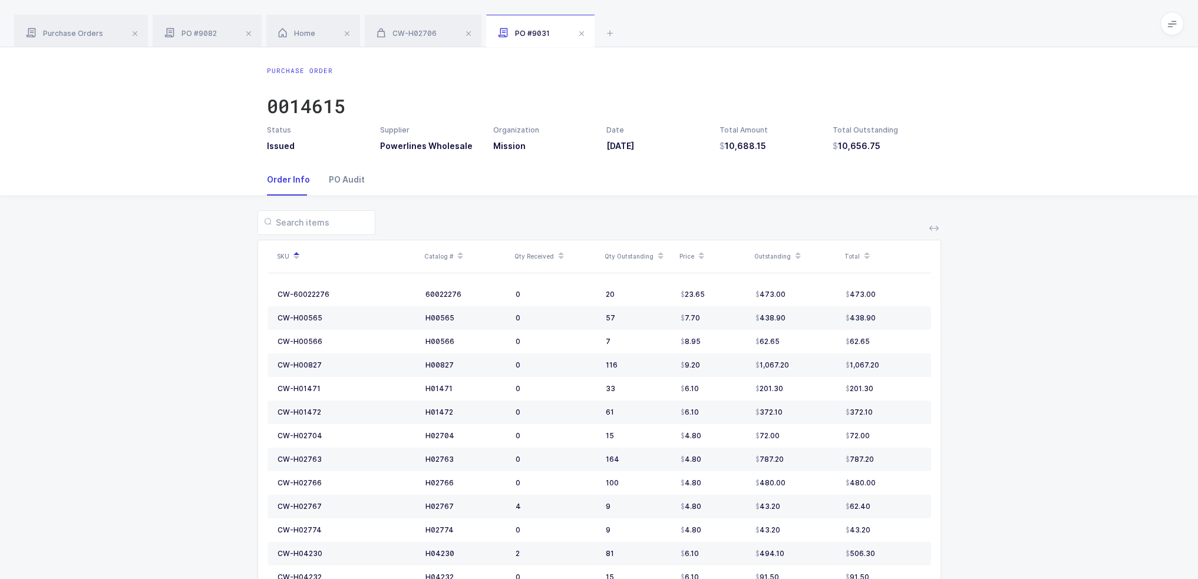
click at [342, 180] on div "PO Audit" at bounding box center [341, 180] width 45 height 32
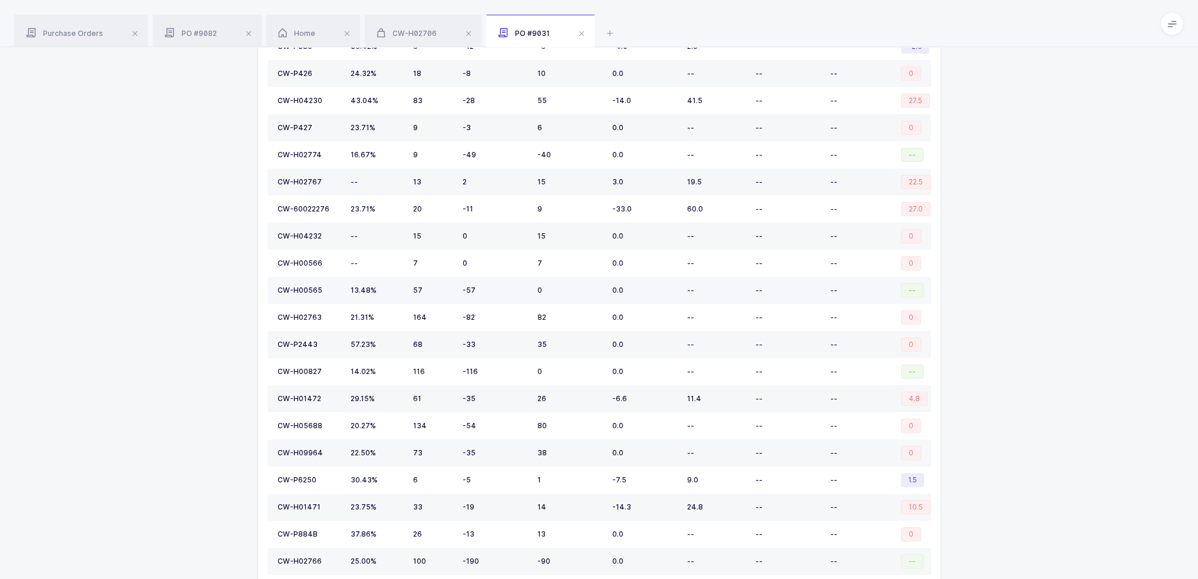
scroll to position [332, 0]
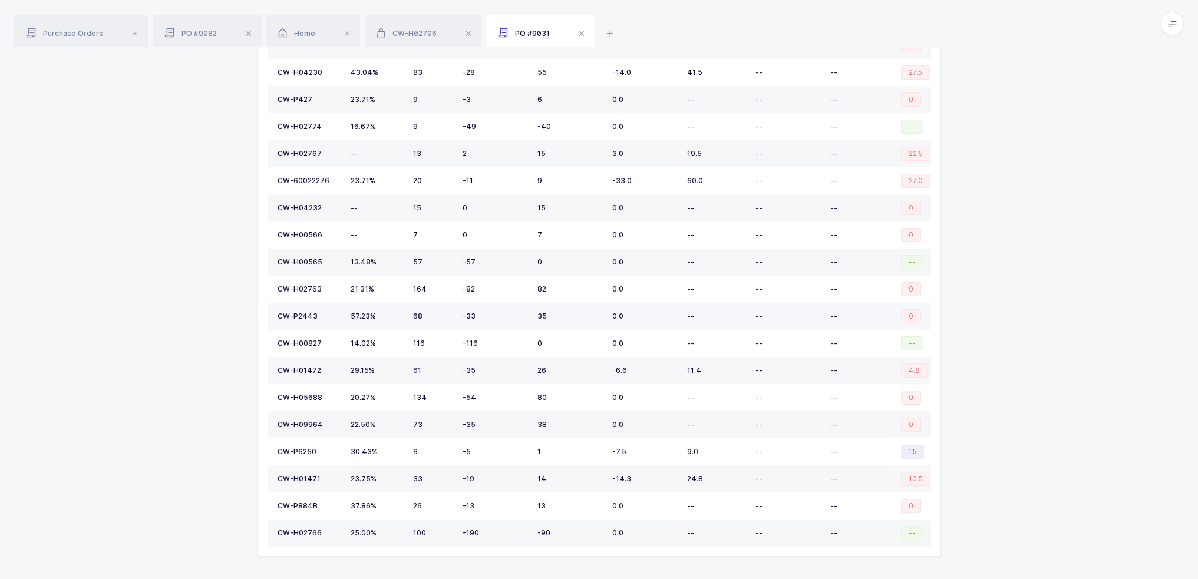
drag, startPoint x: 490, startPoint y: 313, endPoint x: 481, endPoint y: 313, distance: 8.3
click at [481, 313] on div "-33" at bounding box center [494, 316] width 65 height 9
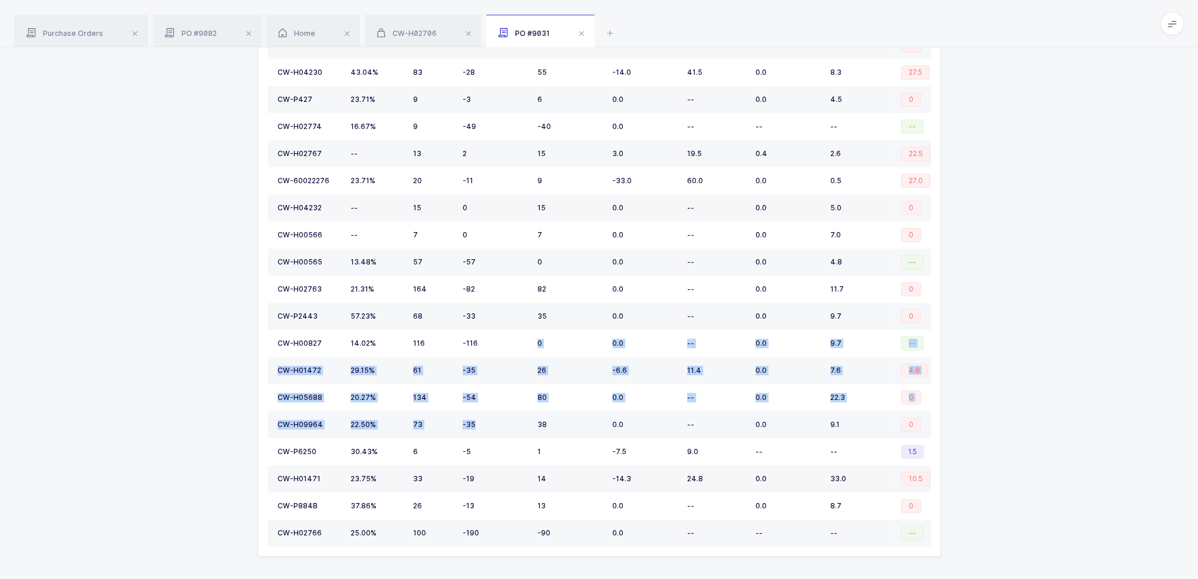
drag, startPoint x: 493, startPoint y: 332, endPoint x: 486, endPoint y: 411, distance: 79.8
click at [486, 411] on tbody "CW-PF16155 21.58% 6 -26 -20 0.0 -- 0.0 3.0 -- CW-H02704 16.81% 15 -10 5 0.0 -- …" at bounding box center [598, 249] width 663 height 596
click at [486, 411] on td "-35" at bounding box center [495, 424] width 75 height 27
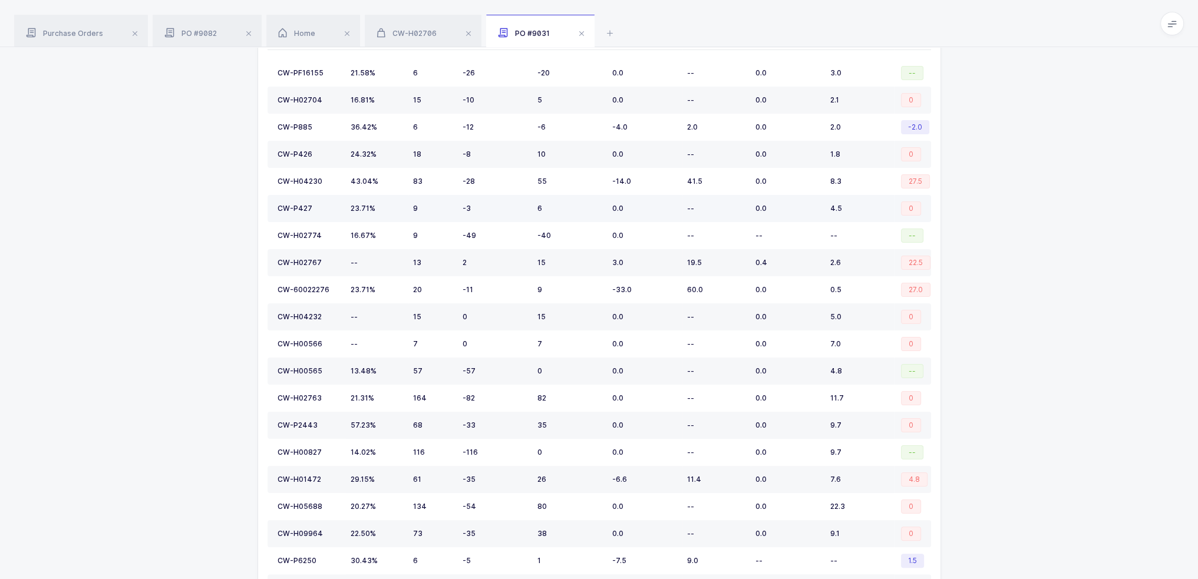
scroll to position [0, 0]
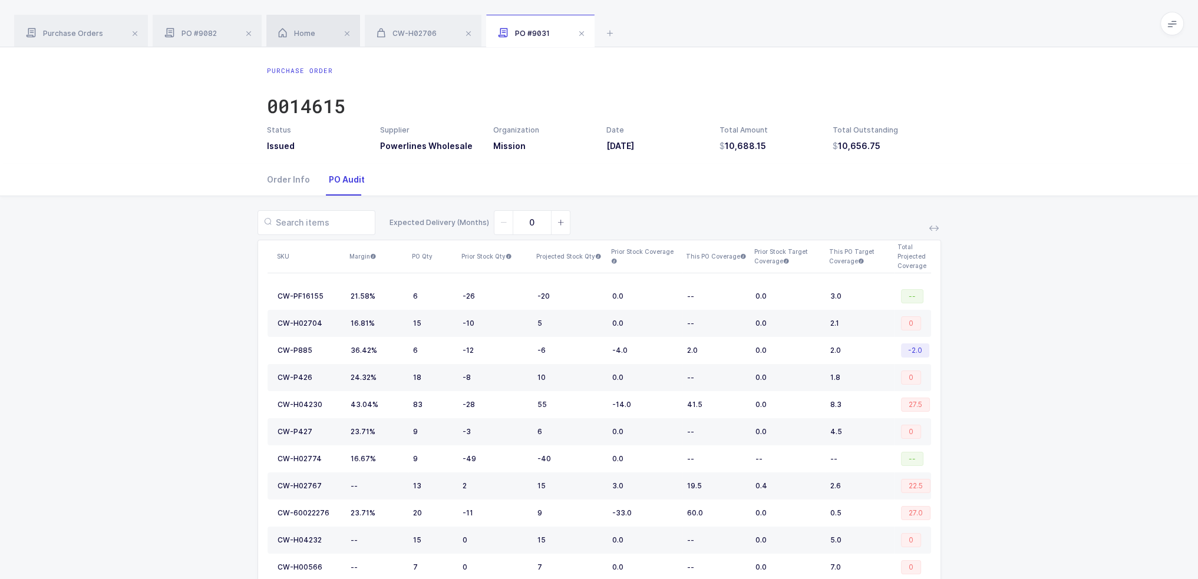
click at [306, 39] on div "Home" at bounding box center [313, 31] width 94 height 33
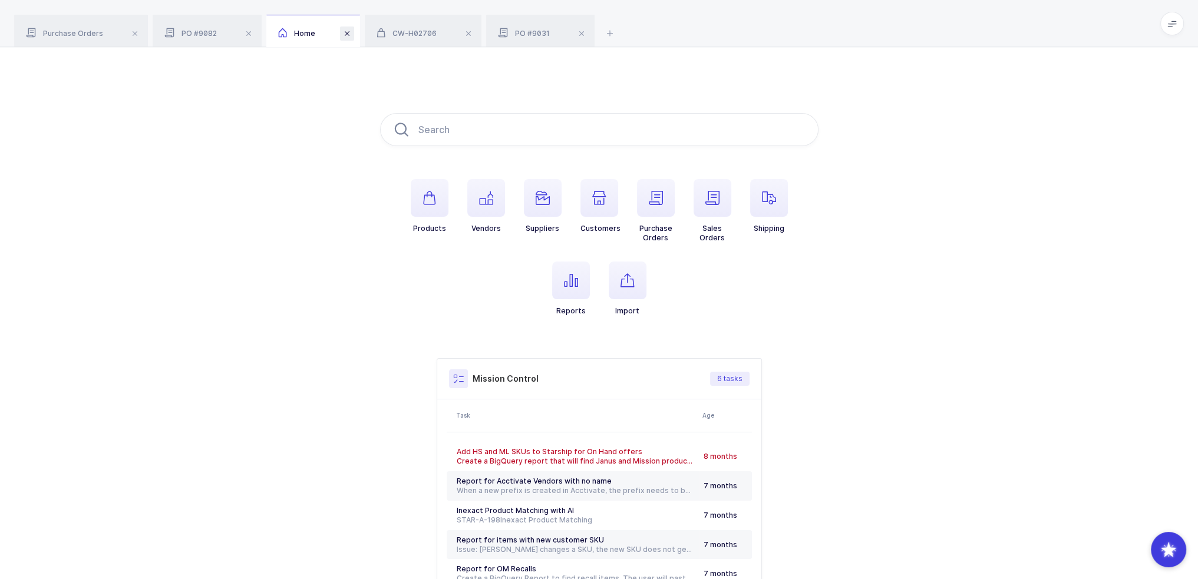
click at [342, 34] on span at bounding box center [347, 34] width 14 height 14
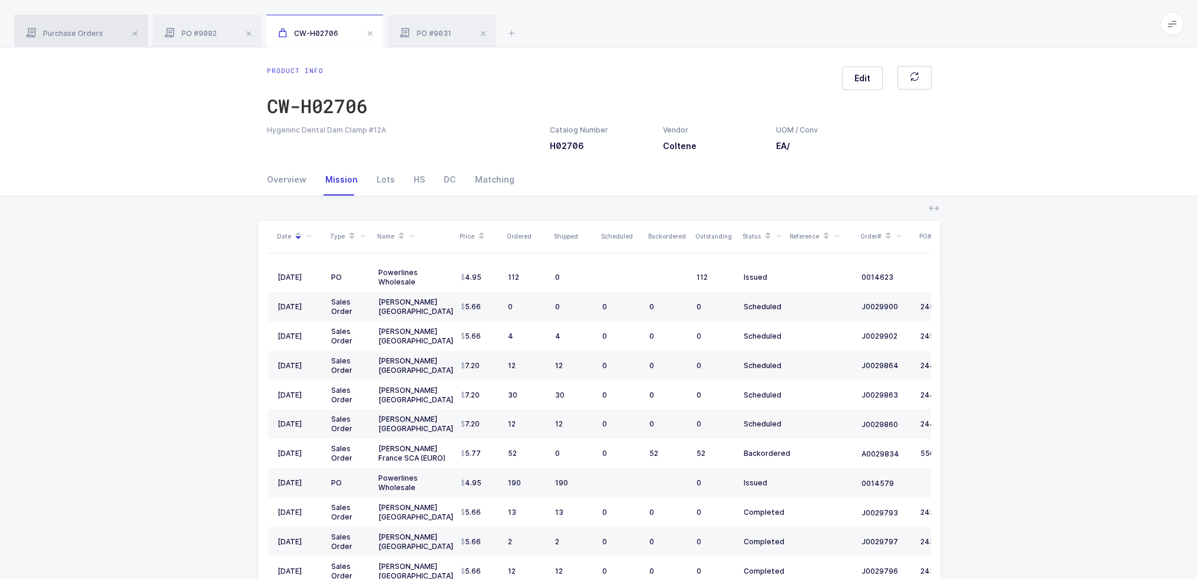
click at [123, 32] on div "Purchase Orders" at bounding box center [81, 31] width 134 height 33
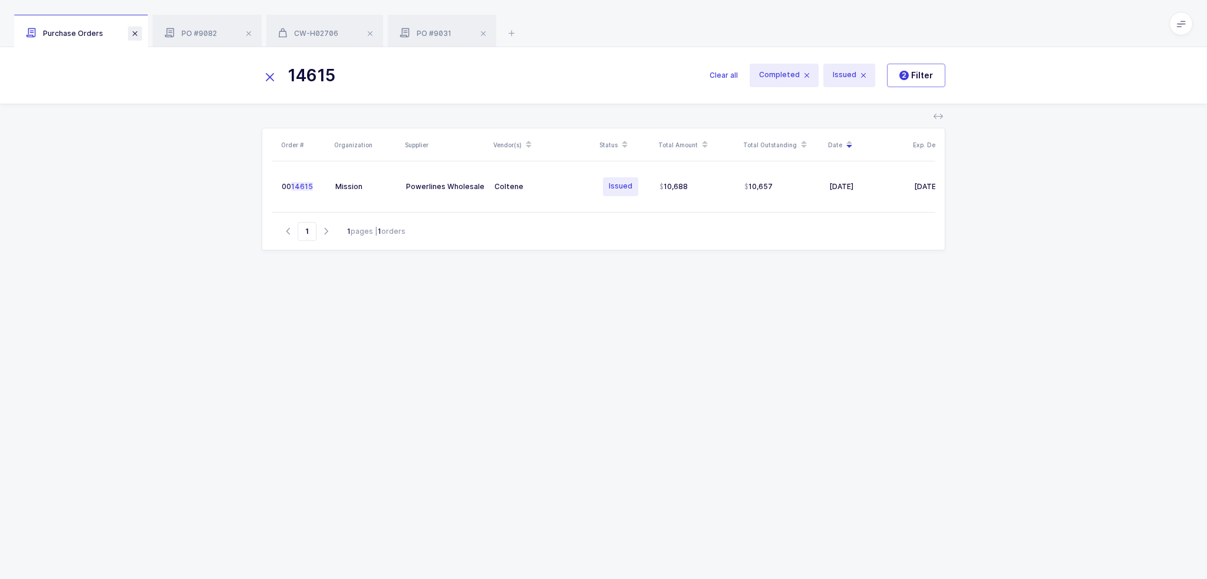
click at [137, 33] on span at bounding box center [135, 34] width 14 height 14
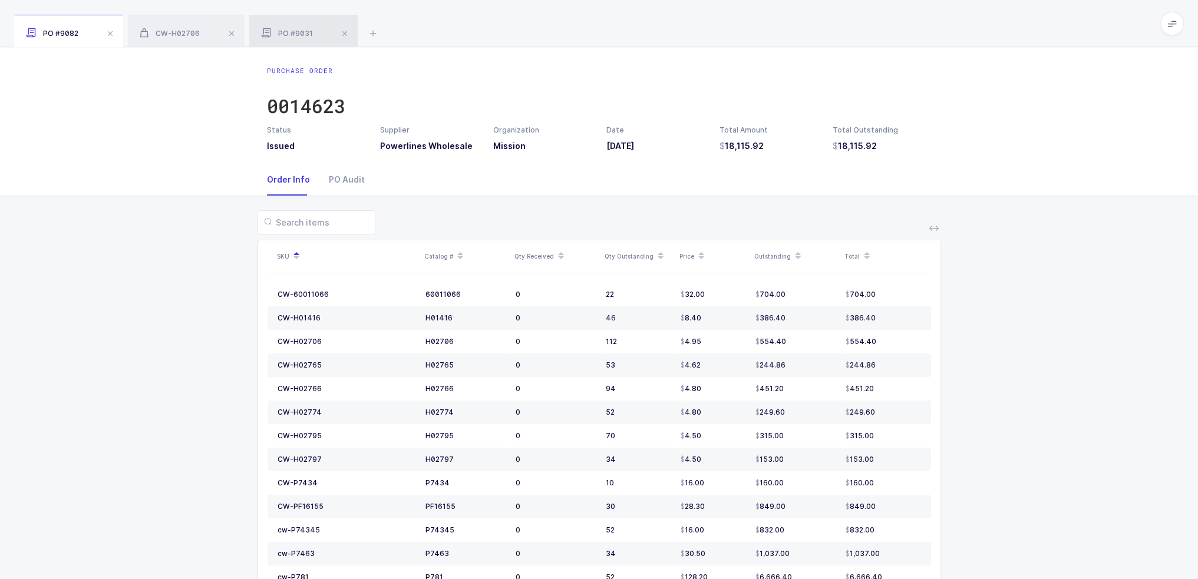
click at [296, 32] on span "PO #9031" at bounding box center [287, 33] width 52 height 9
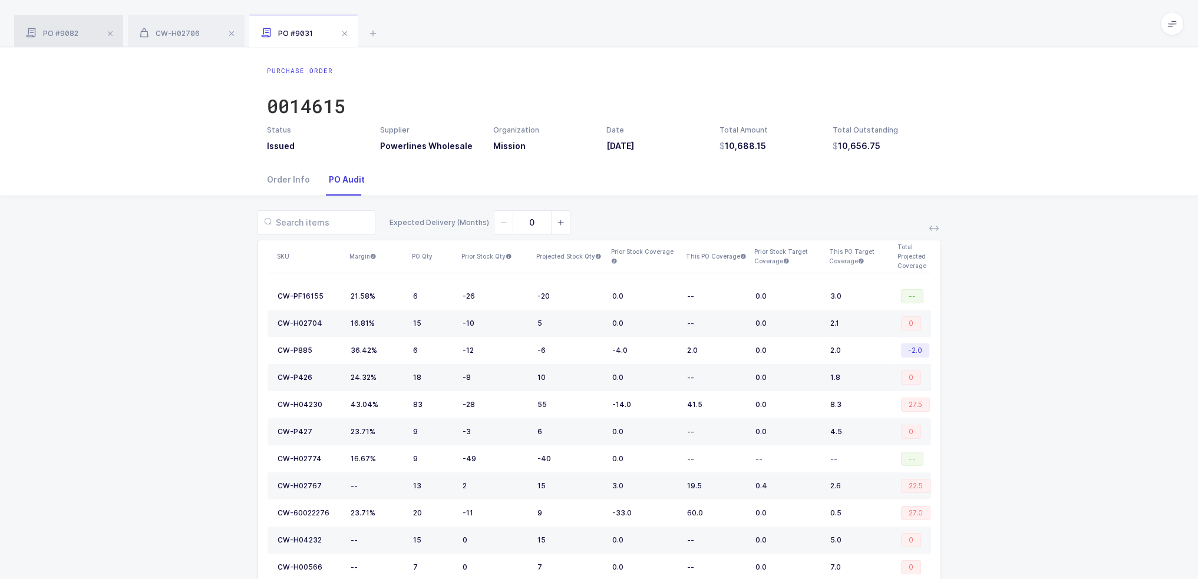
click at [75, 30] on span "PO #9082" at bounding box center [52, 33] width 52 height 9
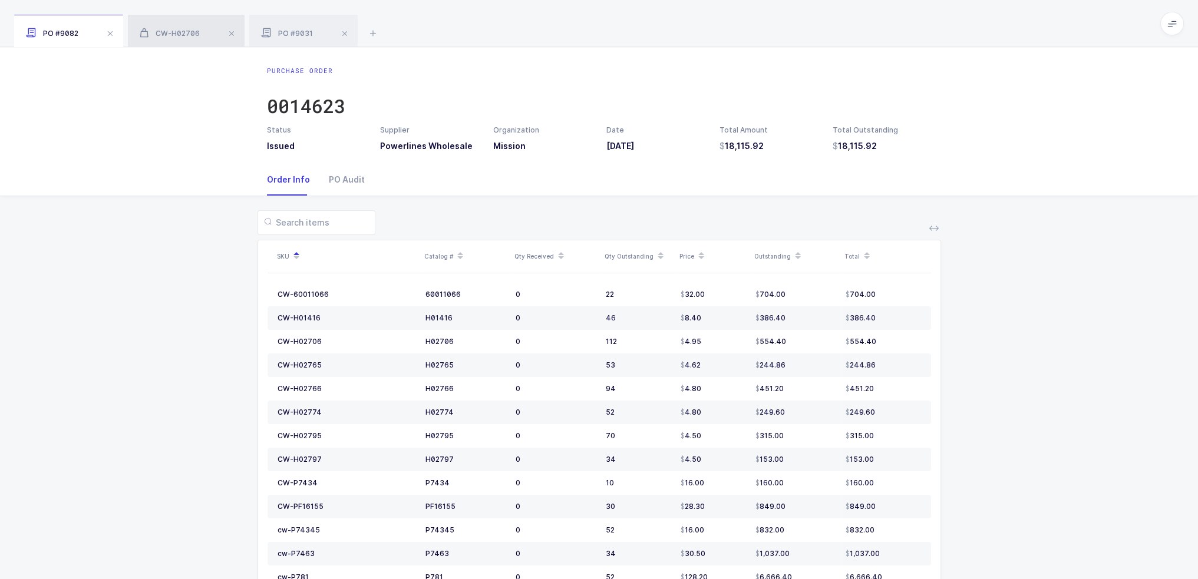
click at [167, 27] on div "CW-H02706" at bounding box center [186, 31] width 117 height 33
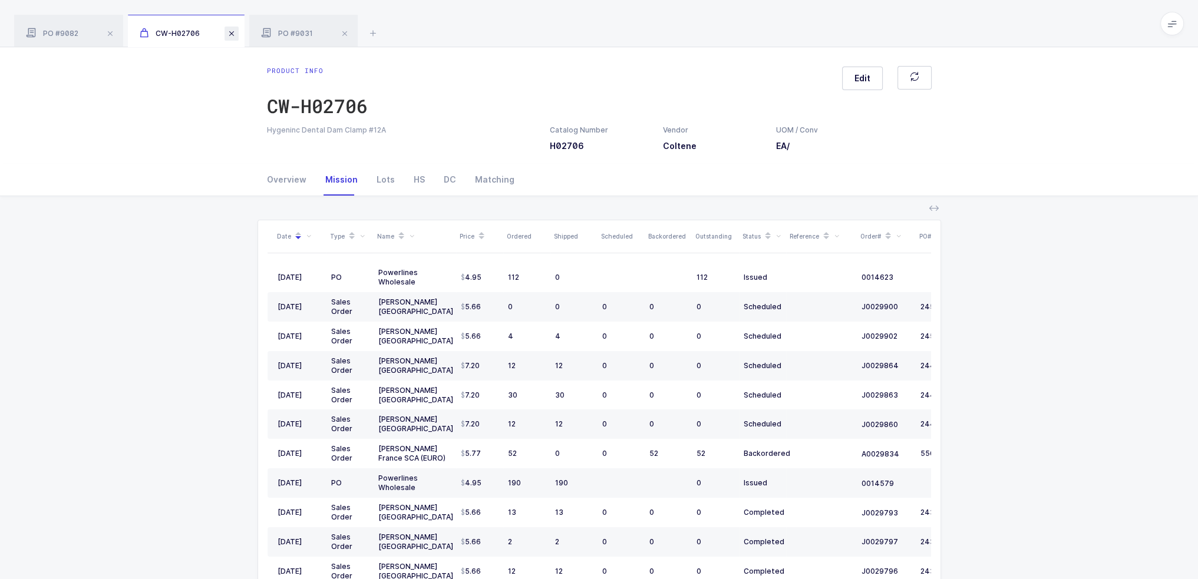
click at [230, 35] on span at bounding box center [231, 34] width 14 height 14
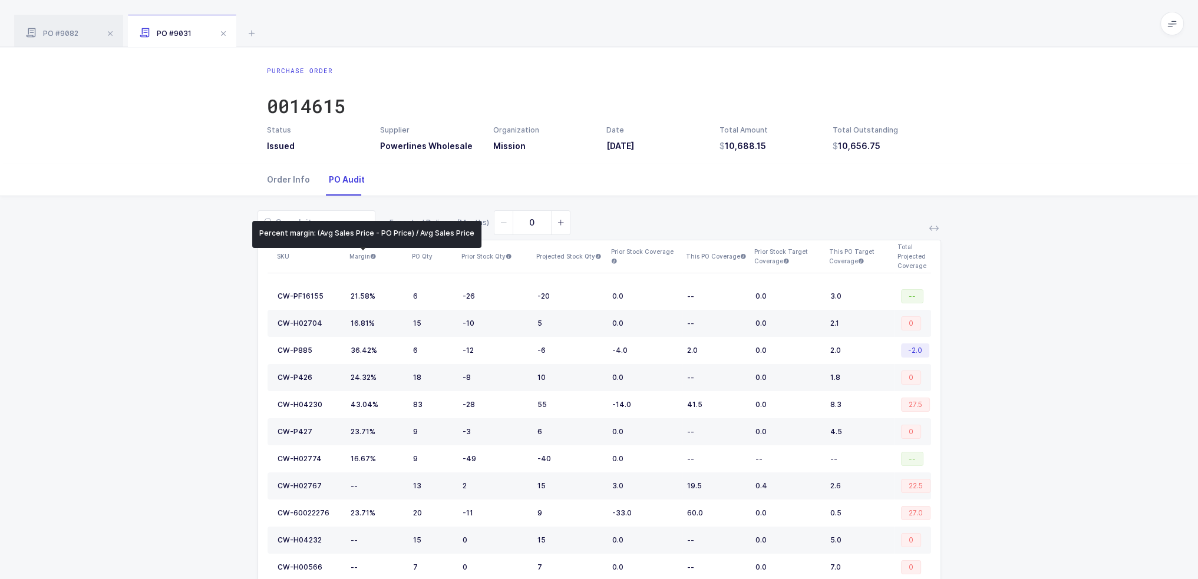
click at [302, 181] on div "Order Info" at bounding box center [293, 180] width 52 height 32
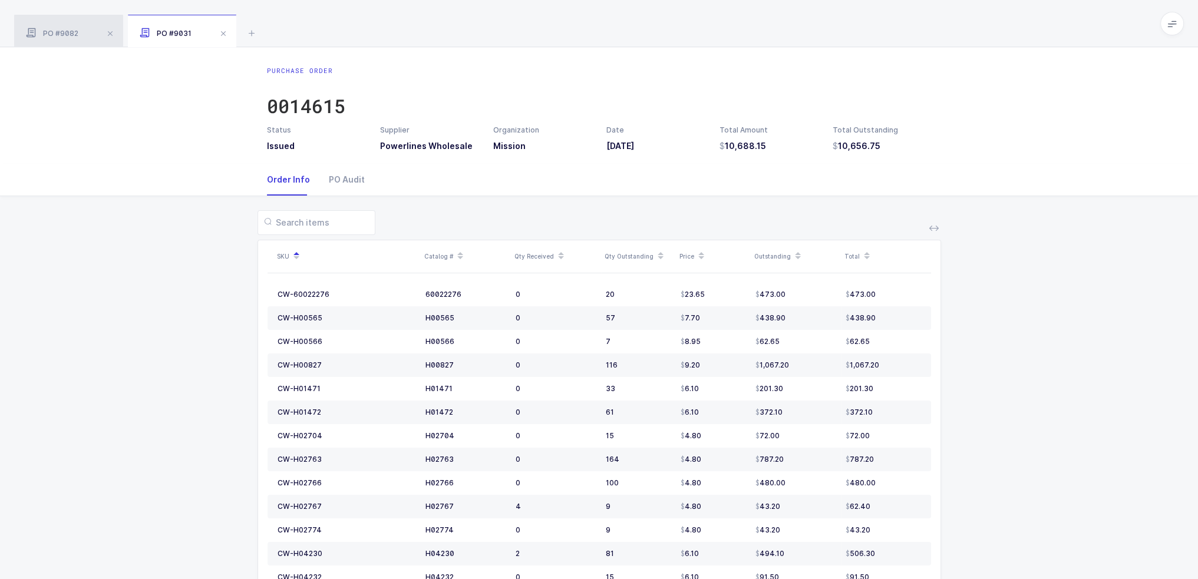
click at [71, 30] on span "PO #9082" at bounding box center [52, 33] width 52 height 9
click at [177, 24] on div "PO #9031" at bounding box center [182, 31] width 108 height 33
click at [343, 171] on div "PO Audit" at bounding box center [341, 180] width 45 height 32
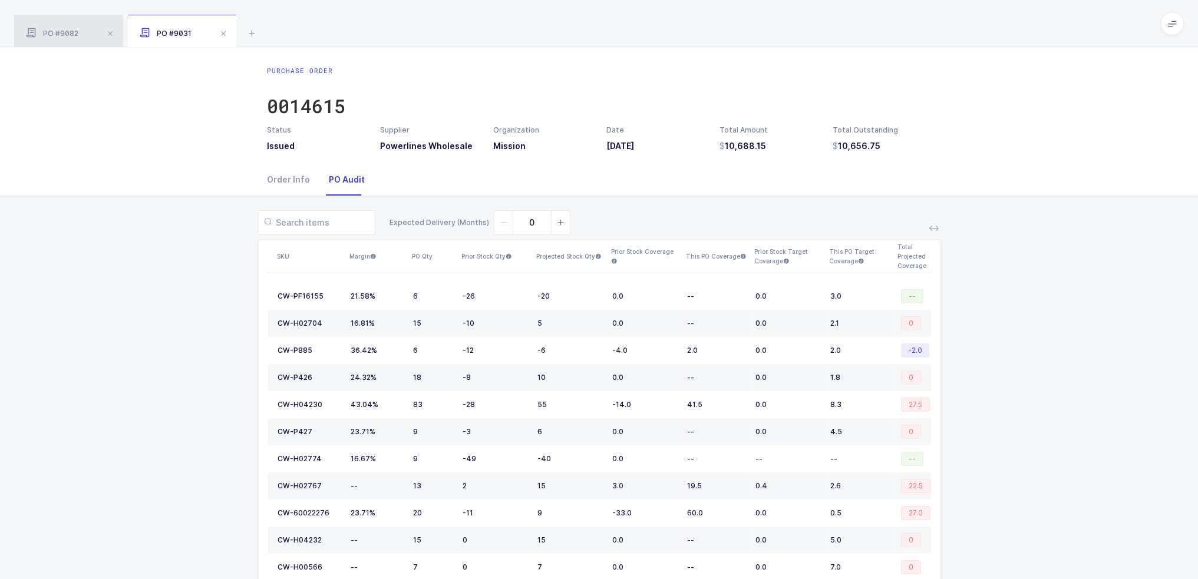
click at [78, 34] on span "PO #9082" at bounding box center [52, 33] width 52 height 9
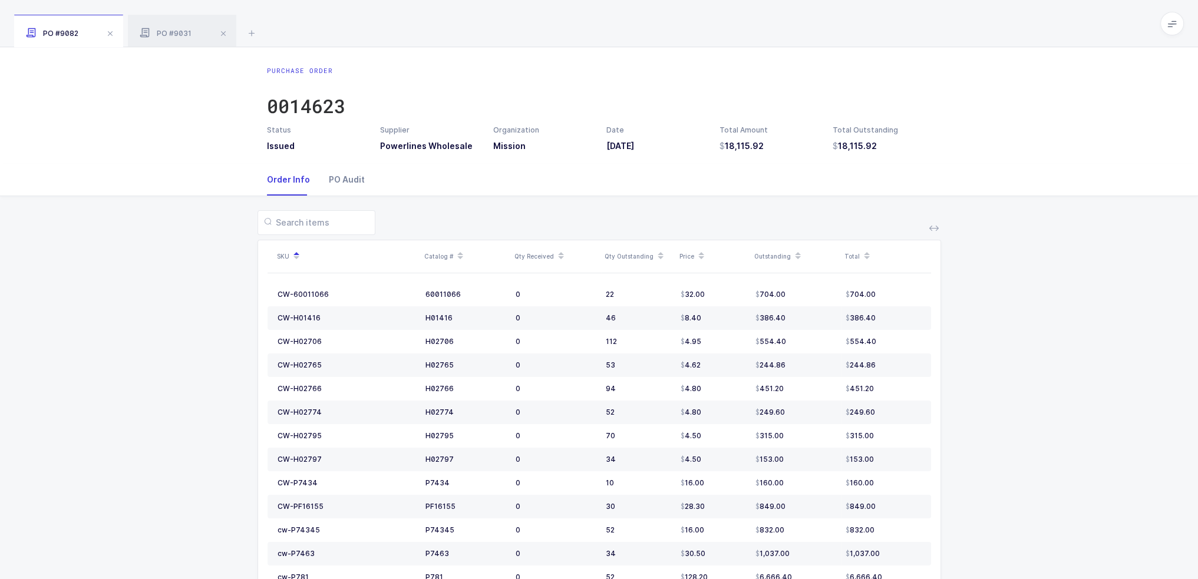
click at [347, 186] on div "PO Audit" at bounding box center [341, 180] width 45 height 32
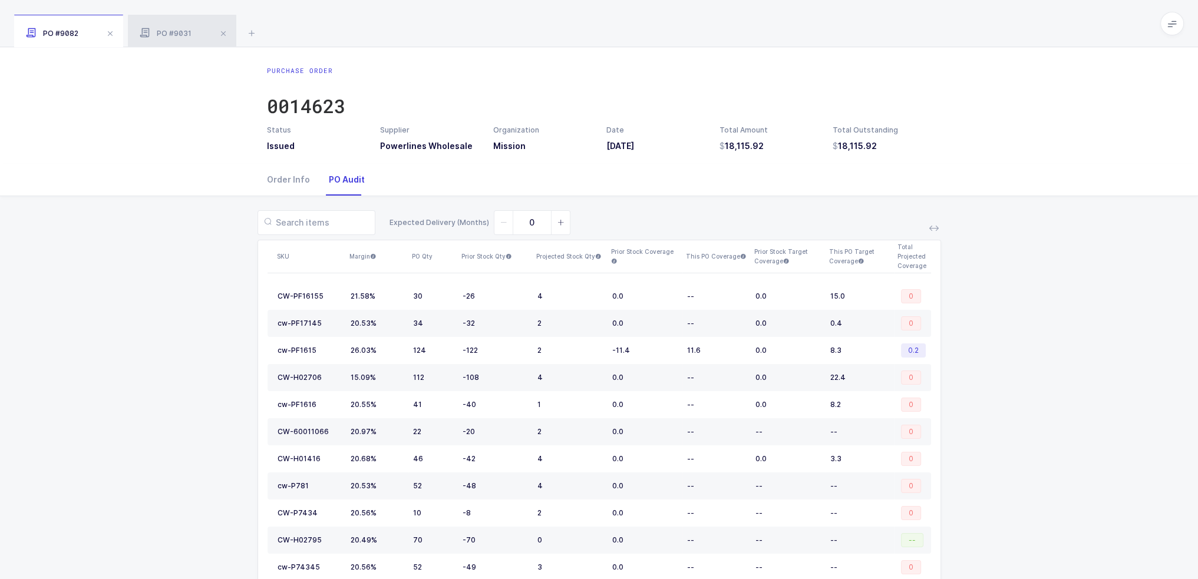
click at [172, 23] on div "PO #9031" at bounding box center [182, 31] width 108 height 33
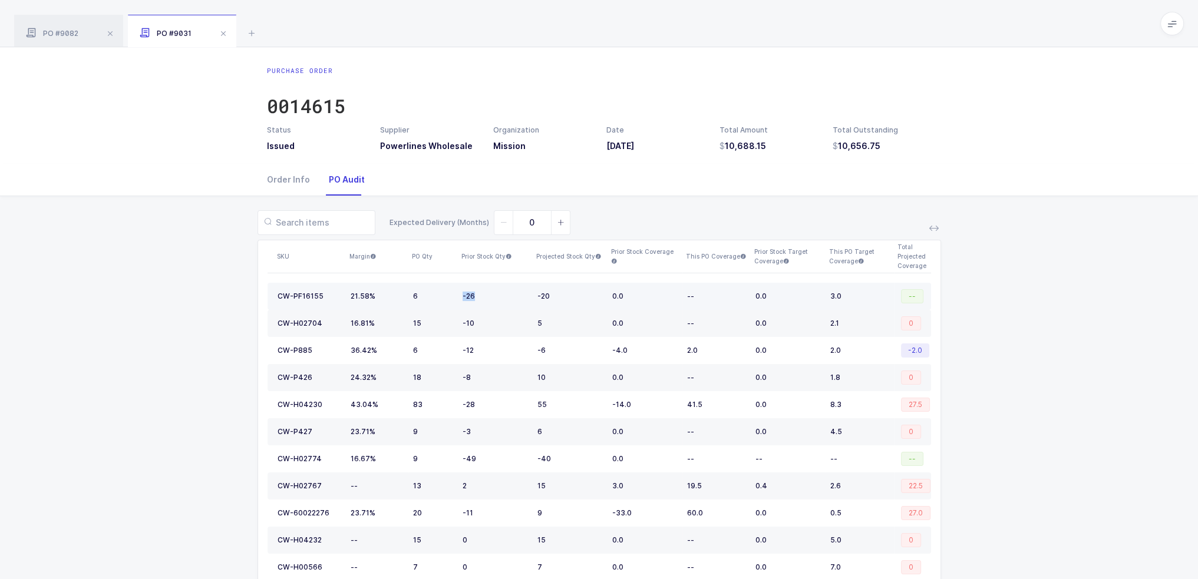
drag, startPoint x: 478, startPoint y: 295, endPoint x: 455, endPoint y: 296, distance: 23.6
click at [455, 296] on tr "CW-PF16155 21.58% 6 -26 -20 0.0 -- 0.0 3.0 --" at bounding box center [598, 296] width 663 height 27
click at [419, 297] on div "6" at bounding box center [433, 296] width 40 height 9
drag, startPoint x: 418, startPoint y: 296, endPoint x: 421, endPoint y: 303, distance: 7.1
click at [419, 296] on div "6" at bounding box center [433, 296] width 40 height 9
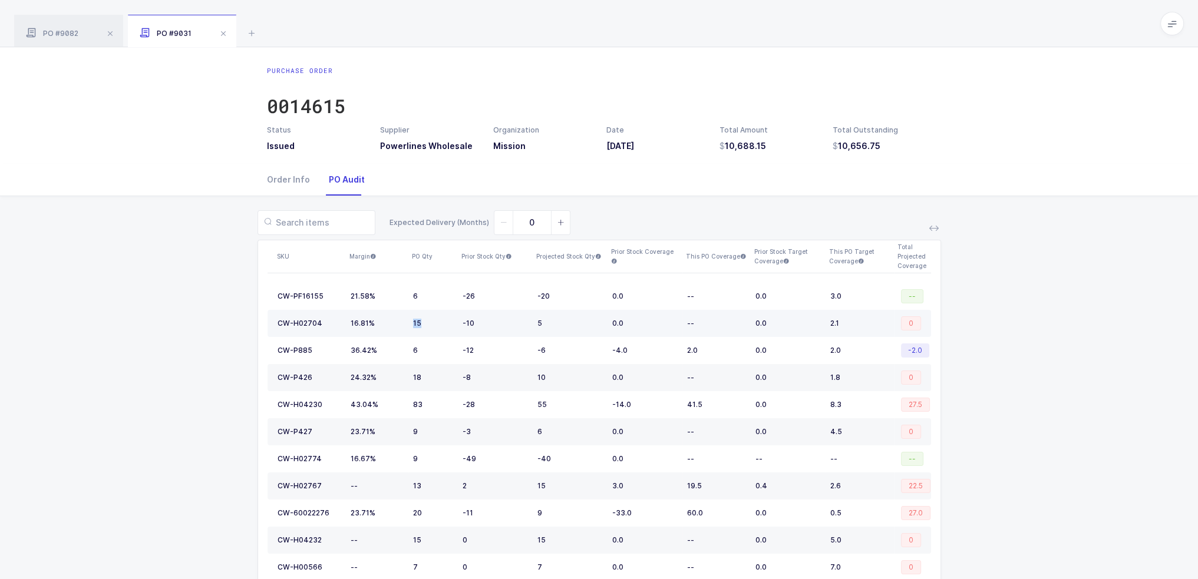
drag, startPoint x: 413, startPoint y: 329, endPoint x: 423, endPoint y: 325, distance: 10.8
click at [423, 325] on td "15" at bounding box center [432, 323] width 49 height 27
click at [423, 325] on div "15" at bounding box center [433, 323] width 40 height 9
drag, startPoint x: 422, startPoint y: 348, endPoint x: 409, endPoint y: 353, distance: 14.0
click at [409, 353] on td "6" at bounding box center [432, 350] width 49 height 27
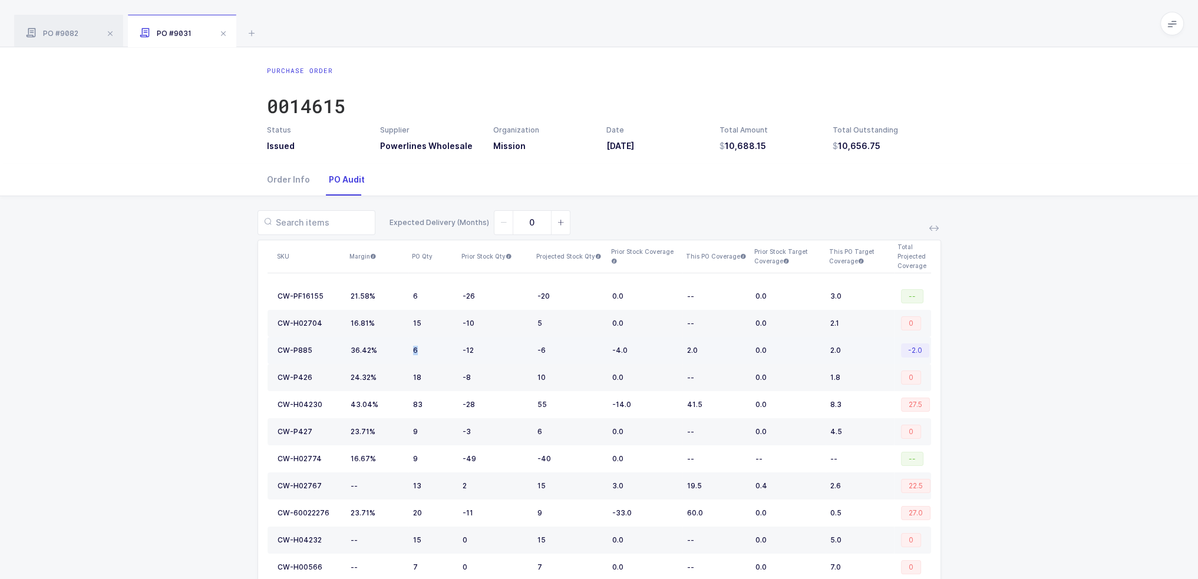
click at [435, 359] on td "6" at bounding box center [432, 350] width 49 height 27
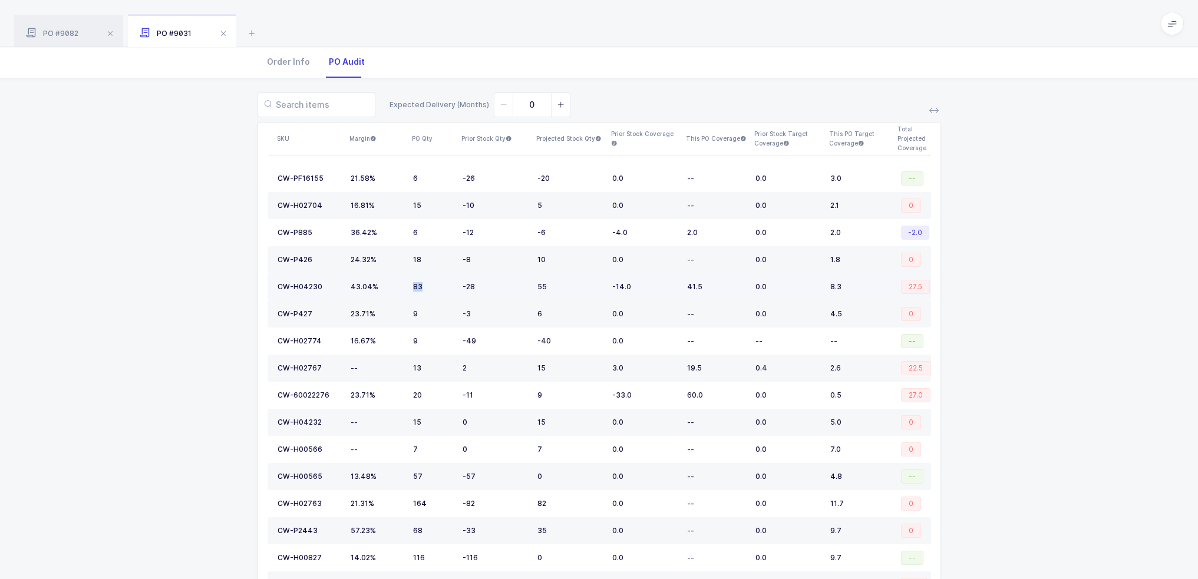
drag, startPoint x: 430, startPoint y: 286, endPoint x: 414, endPoint y: 287, distance: 16.5
click at [414, 287] on div "83" at bounding box center [433, 286] width 40 height 9
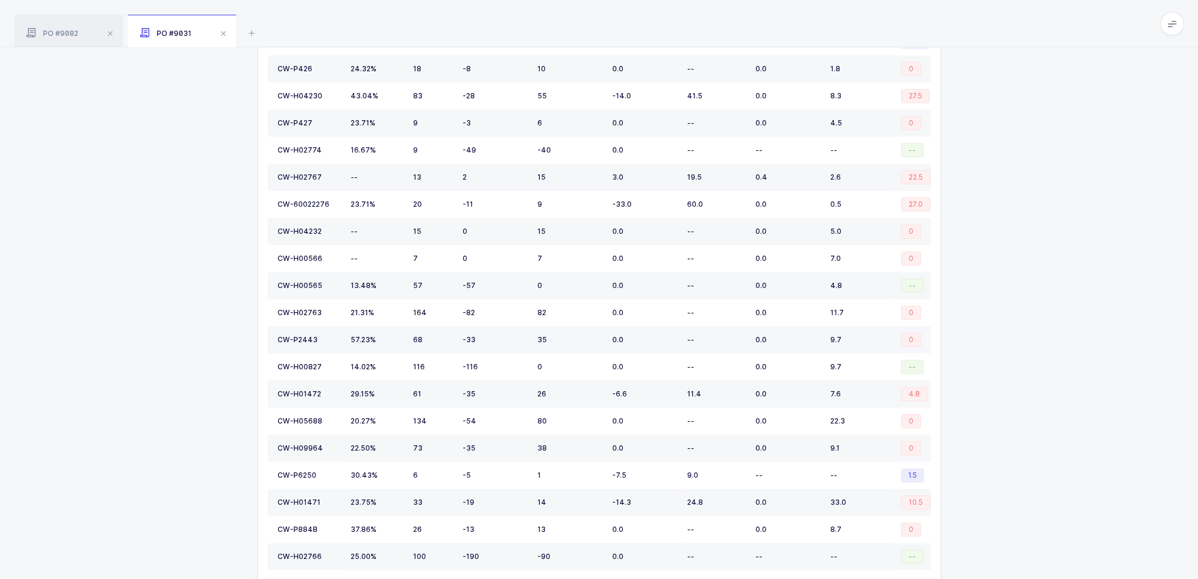
scroll to position [332, 0]
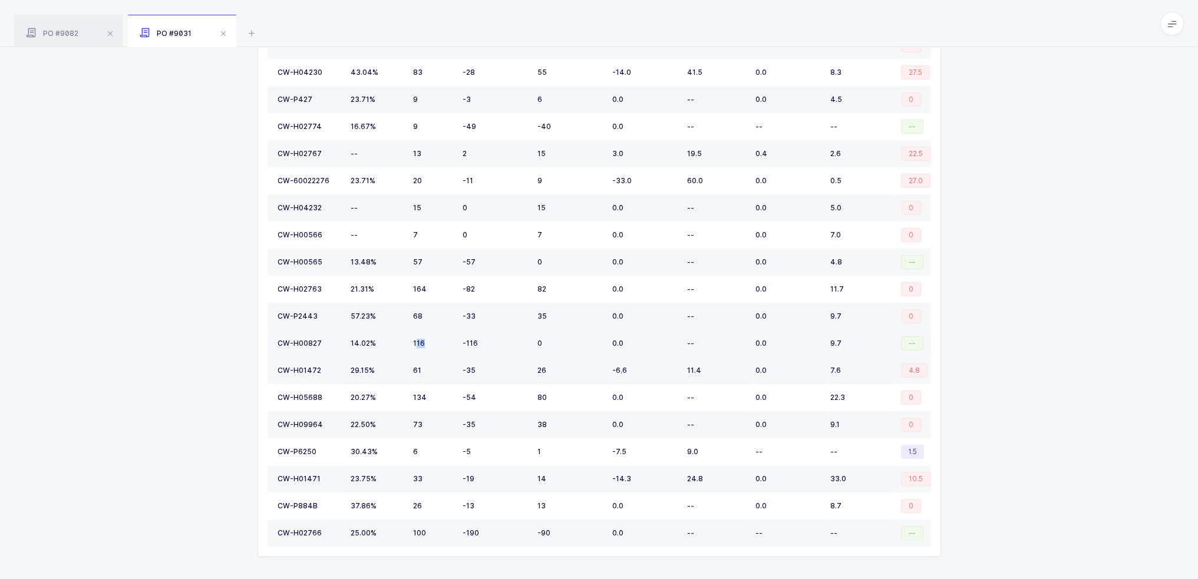
drag, startPoint x: 424, startPoint y: 336, endPoint x: 539, endPoint y: 339, distance: 114.9
click at [422, 339] on div "116" at bounding box center [433, 343] width 40 height 9
drag, startPoint x: 539, startPoint y: 339, endPoint x: 415, endPoint y: 346, distance: 124.5
click at [415, 346] on tr "CW-H00827 14.02% 116 -116 0 0.0 -- 0.0 9.7 --" at bounding box center [598, 343] width 663 height 27
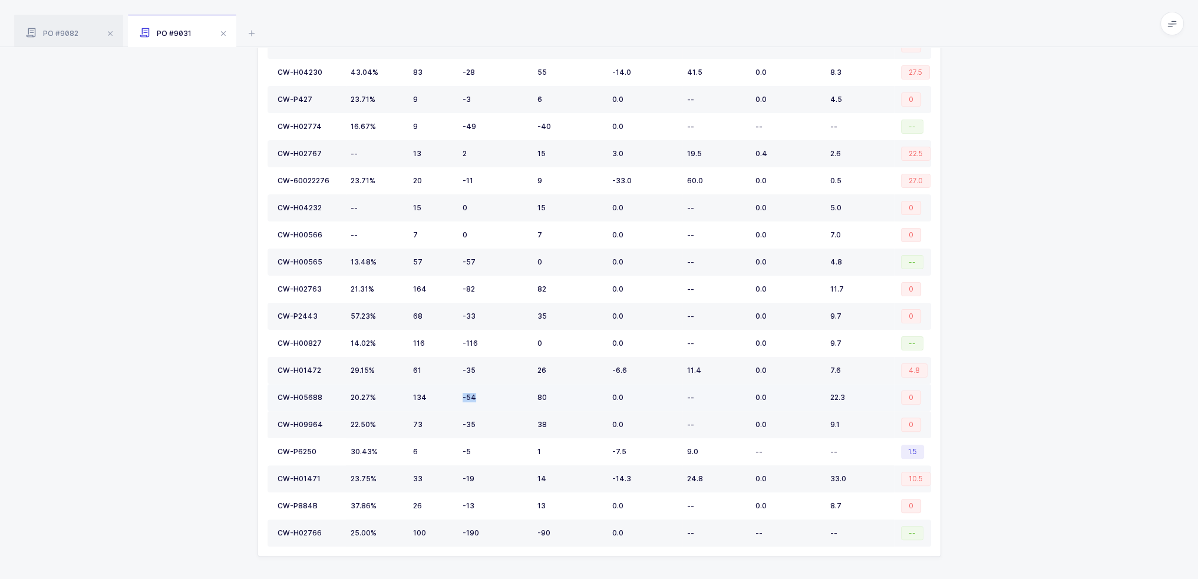
drag, startPoint x: 514, startPoint y: 393, endPoint x: 422, endPoint y: 396, distance: 92.6
click at [422, 396] on tr "CW-H05688 20.27% 134 -54 80 0.0 -- 0.0 22.3 0" at bounding box center [598, 397] width 663 height 27
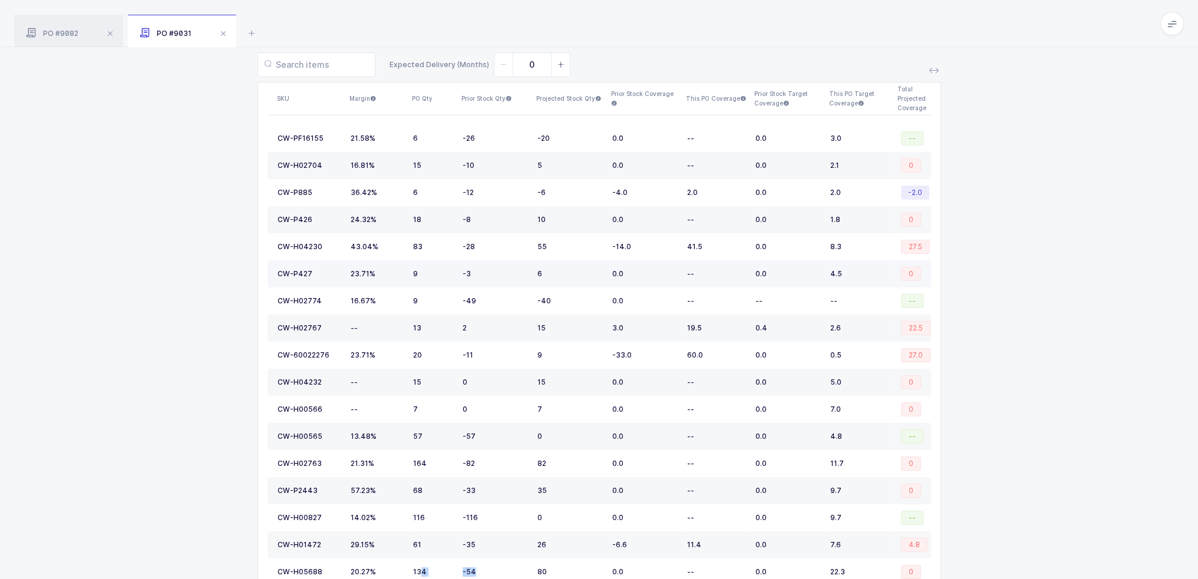
scroll to position [0, 0]
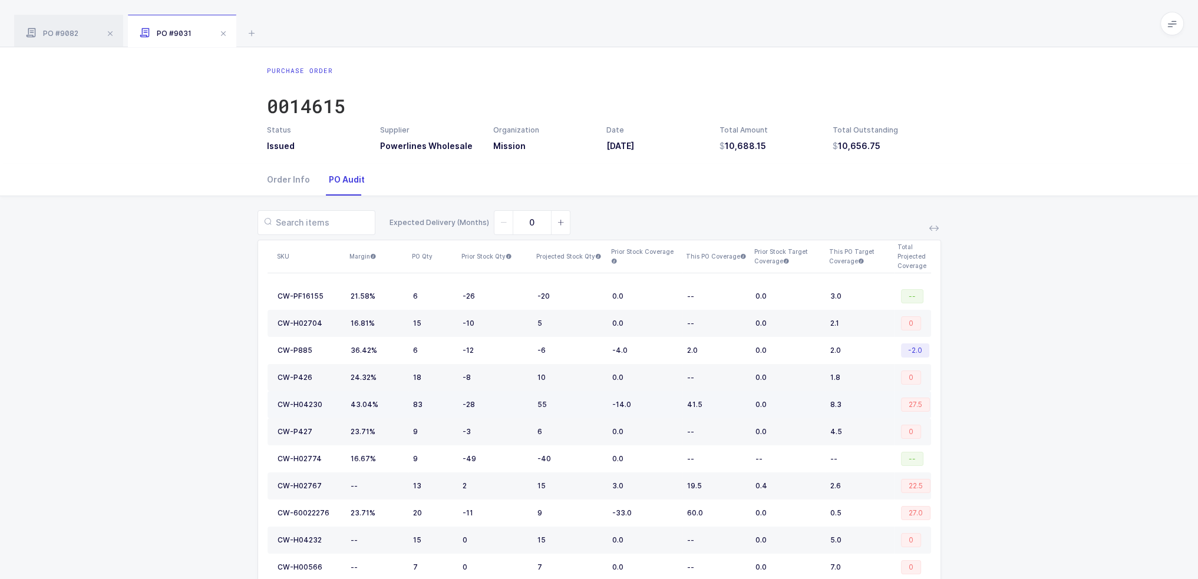
click at [552, 414] on td "55" at bounding box center [570, 404] width 75 height 27
click at [613, 197] on div "Expected Delivery (Months) 0 SKU Margin PO Qty Prior Stock Qty Projected Stock …" at bounding box center [598, 556] width 1179 height 721
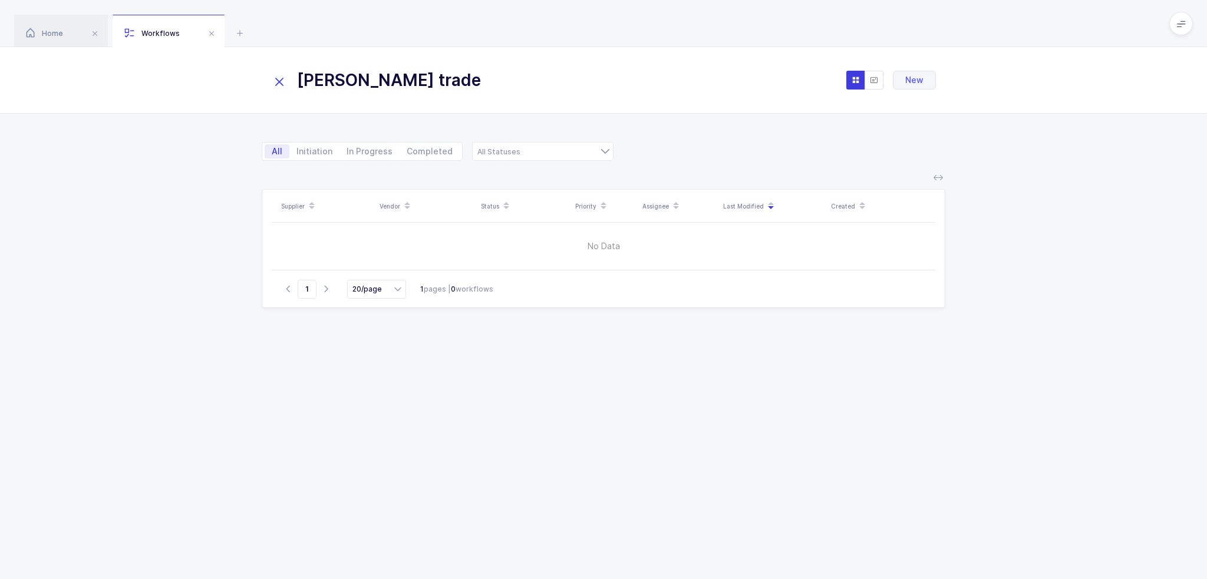
click at [474, 73] on input "[PERSON_NAME] trade" at bounding box center [400, 80] width 259 height 28
click at [403, 30] on div "Home Workflows" at bounding box center [603, 23] width 1207 height 47
click at [286, 80] on icon at bounding box center [279, 82] width 16 height 16
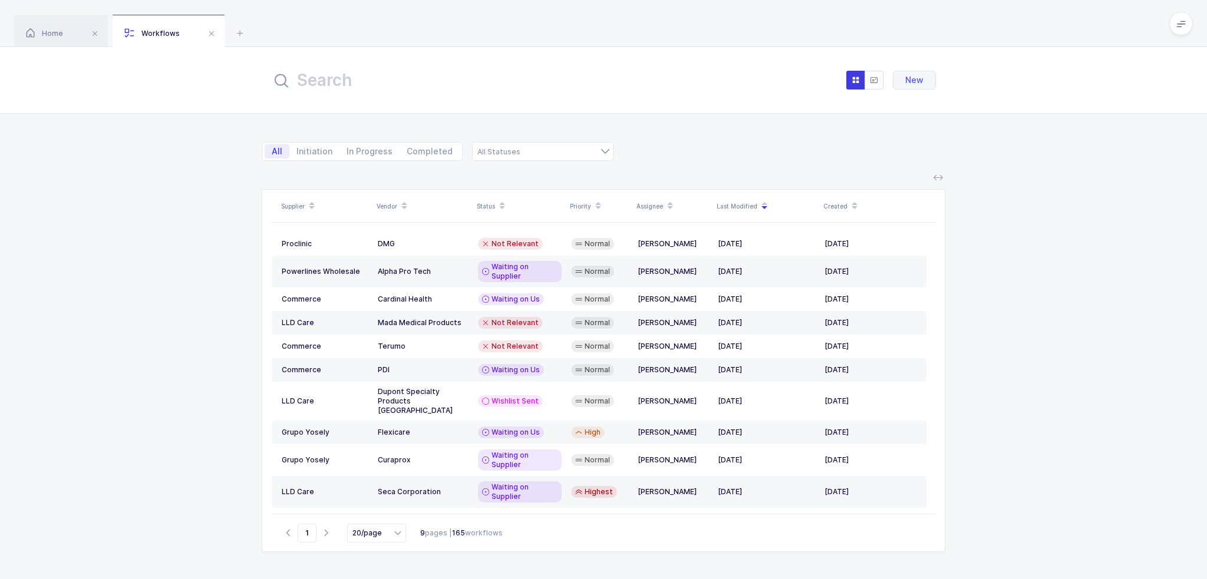
click at [218, 300] on div "Supplier Vendor Status Priority Assignee Last Modified Created Proclinic DMG No…" at bounding box center [603, 377] width 1207 height 404
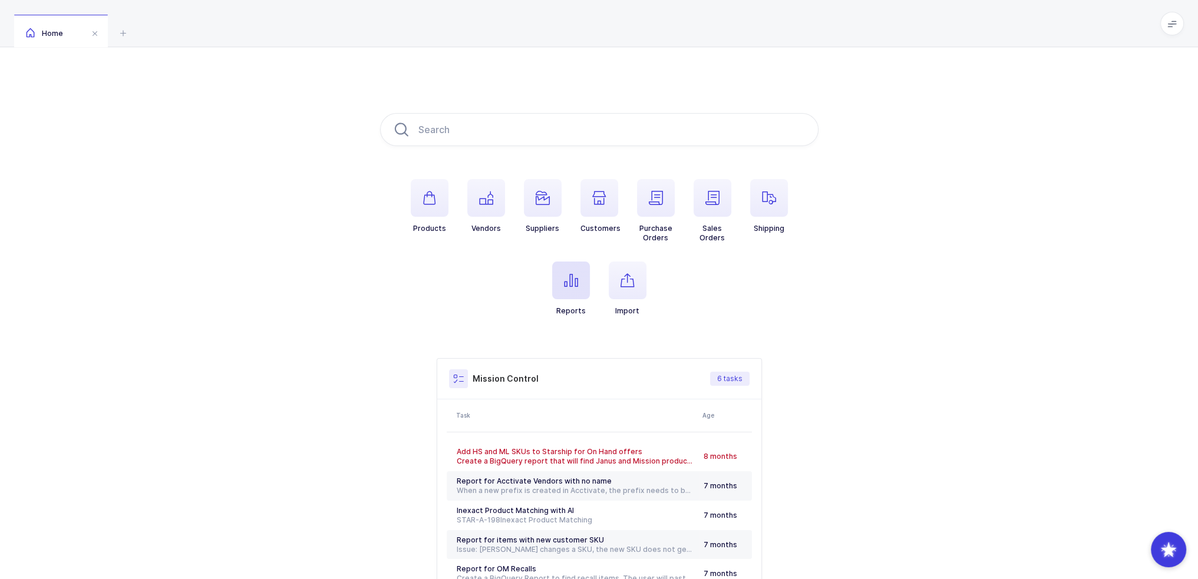
click at [557, 279] on span "button" at bounding box center [571, 281] width 38 height 38
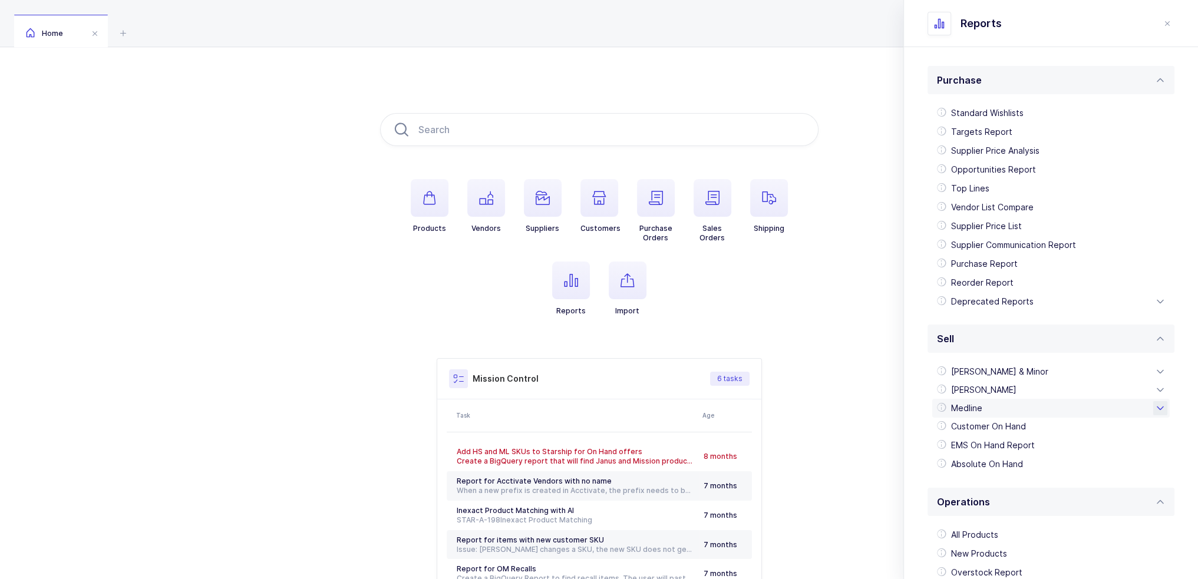
click at [981, 409] on div "Medline" at bounding box center [1050, 408] width 237 height 19
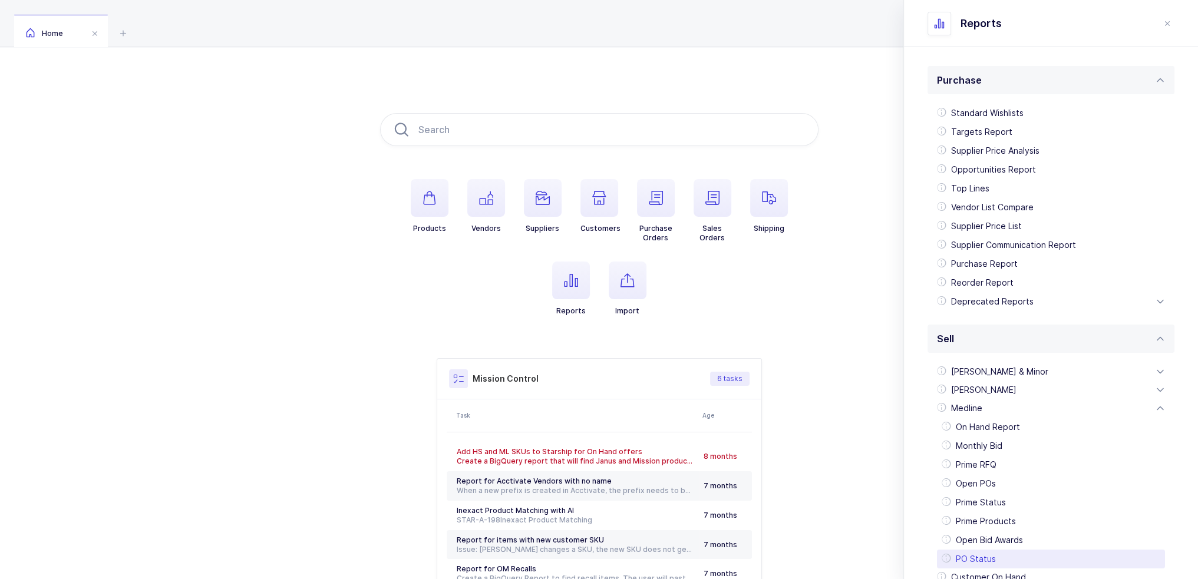
click at [989, 556] on div "PO Status" at bounding box center [1051, 559] width 228 height 19
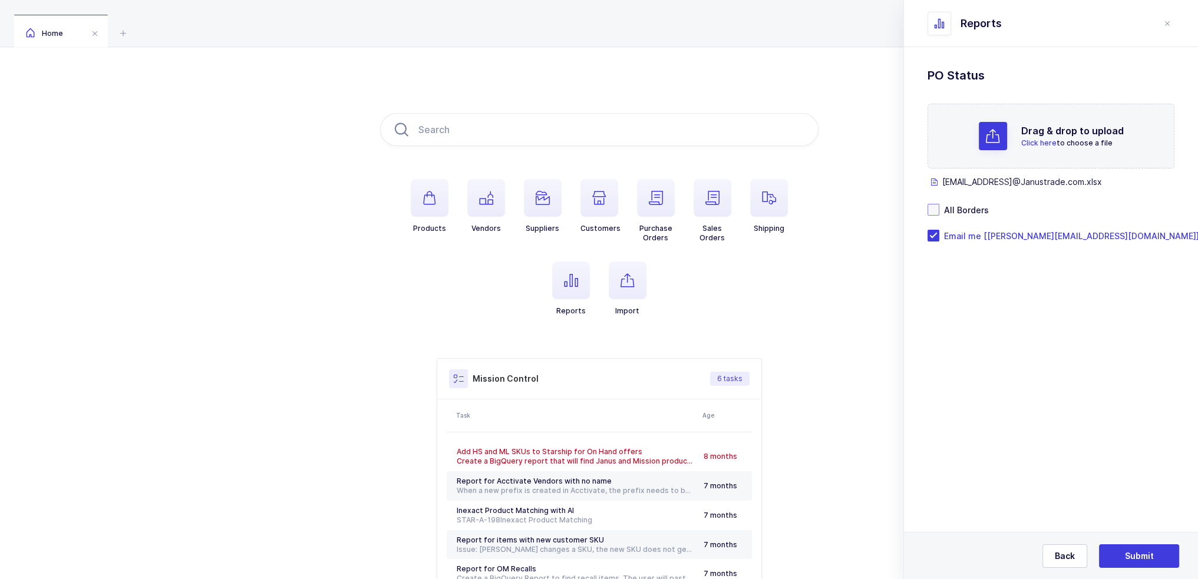
click at [964, 204] on span "All Borders" at bounding box center [963, 209] width 49 height 11
click at [939, 204] on input "All Borders" at bounding box center [939, 204] width 0 height 0
click at [1149, 550] on button "Submit" at bounding box center [1139, 556] width 80 height 24
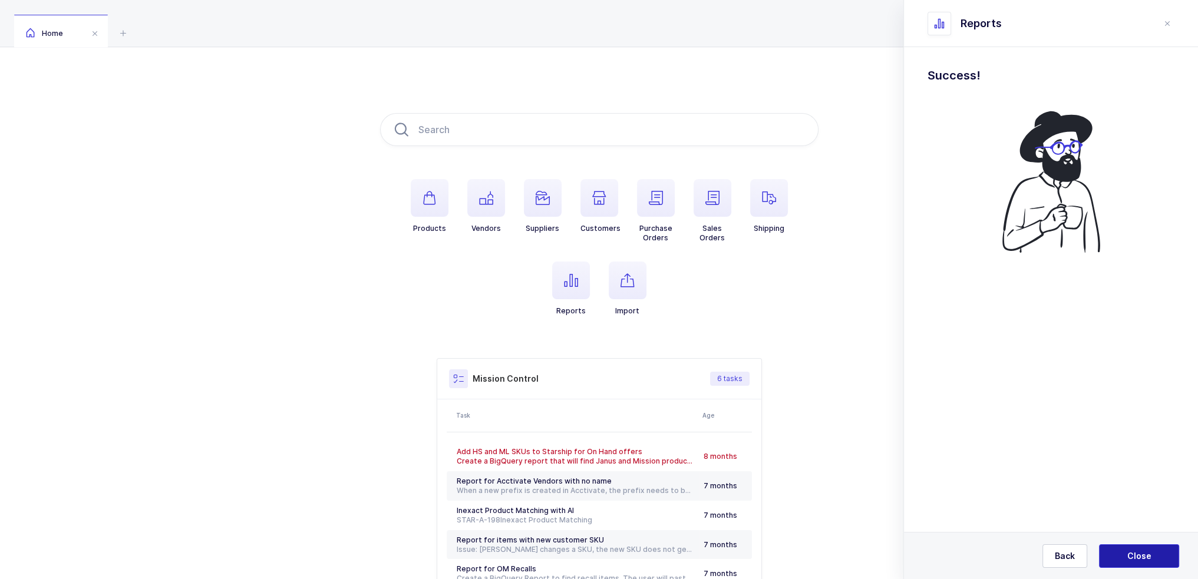
click at [1132, 551] on span "Close" at bounding box center [1139, 556] width 24 height 12
